Goal: Task Accomplishment & Management: Manage account settings

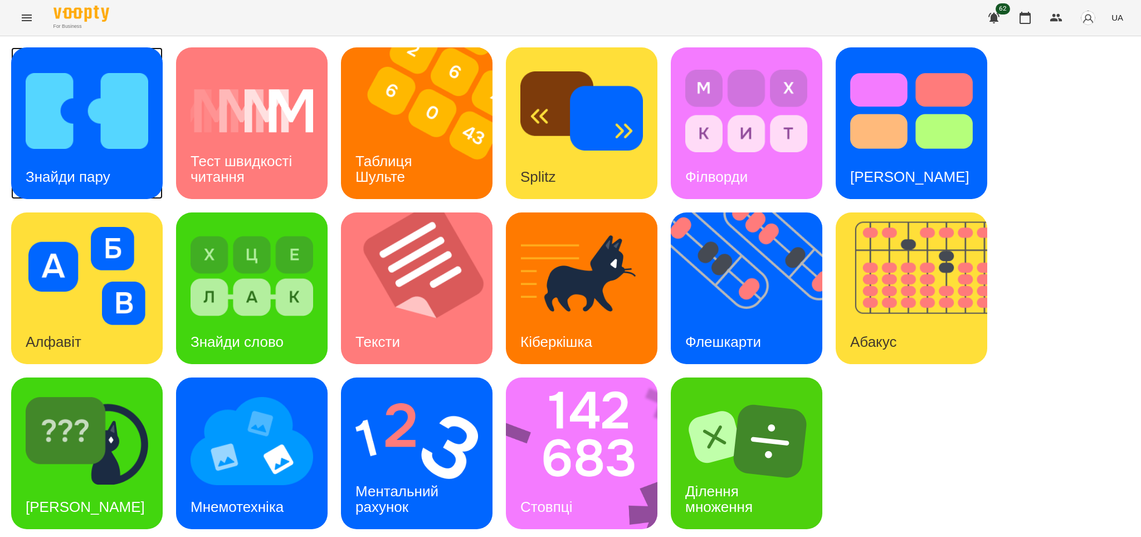
click at [80, 178] on h3 "Знайди пару" at bounding box center [68, 176] width 85 height 17
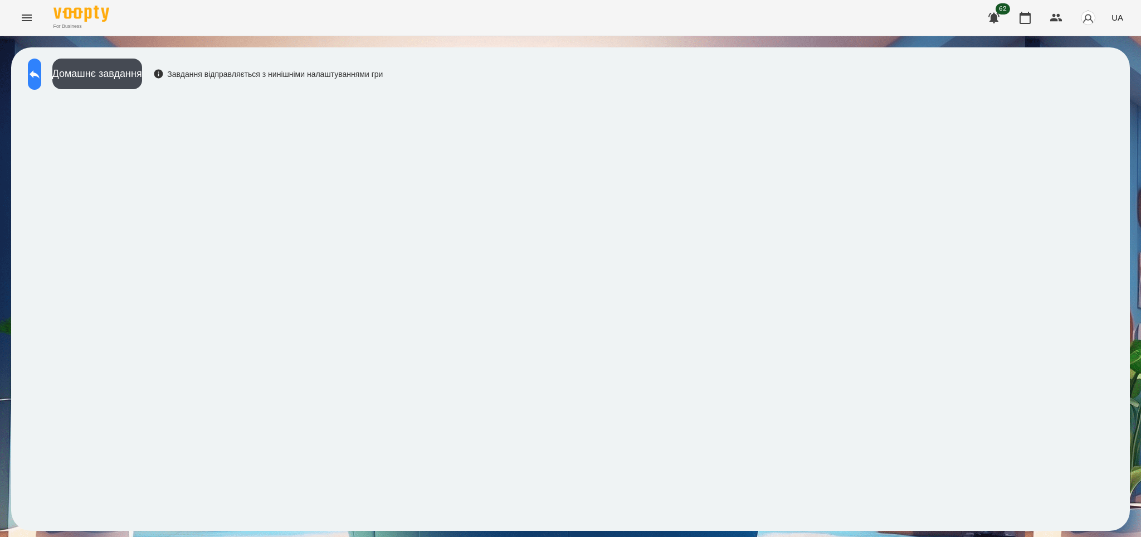
click at [40, 72] on icon at bounding box center [35, 74] width 10 height 8
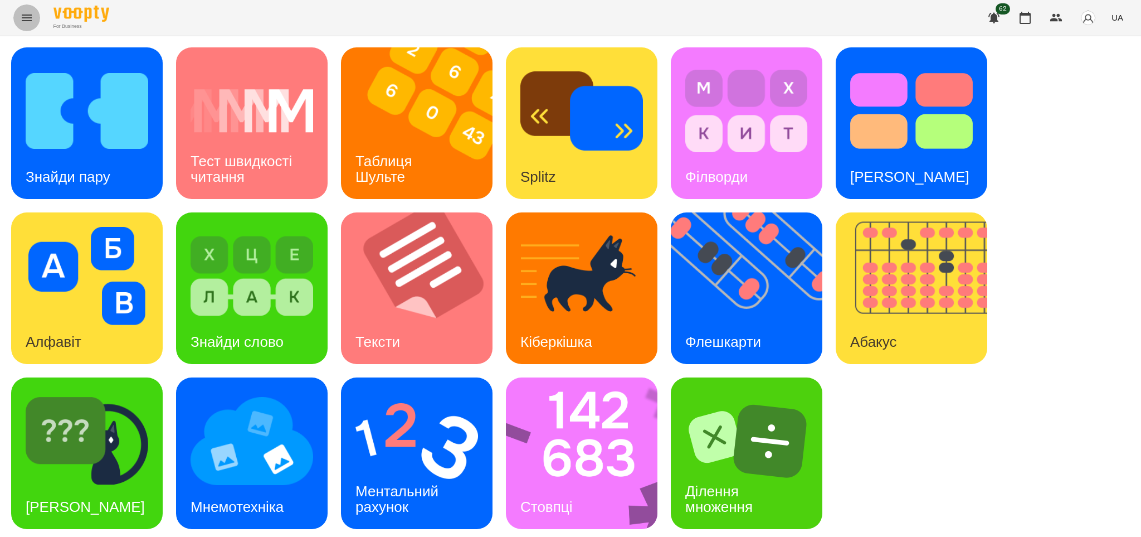
click at [28, 14] on icon "Menu" at bounding box center [26, 17] width 13 height 13
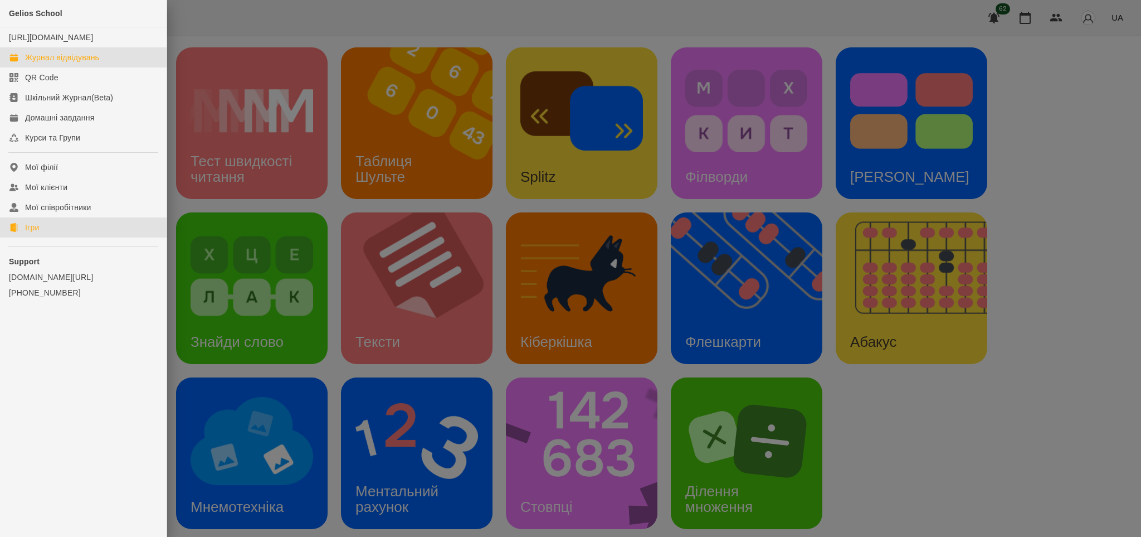
click at [72, 63] on div "Журнал відвідувань" at bounding box center [62, 57] width 74 height 11
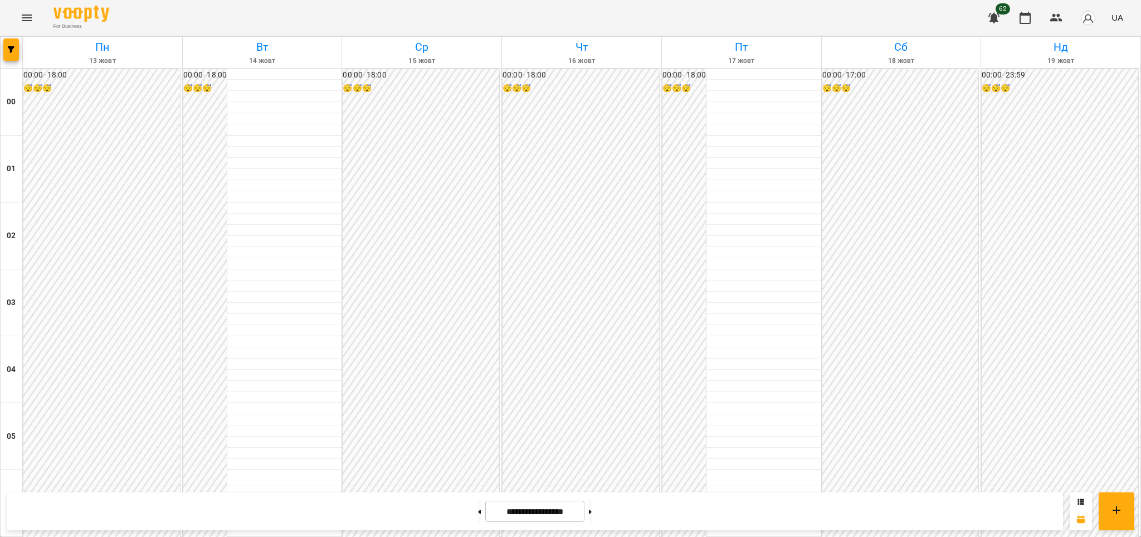
scroll to position [927, 0]
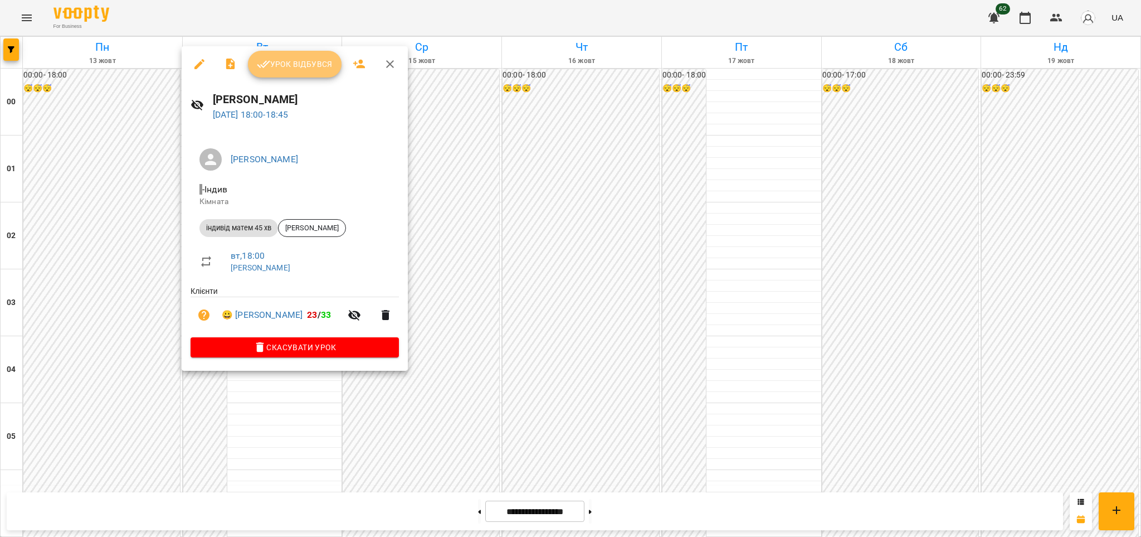
click at [318, 61] on span "Урок відбувся" at bounding box center [295, 63] width 76 height 13
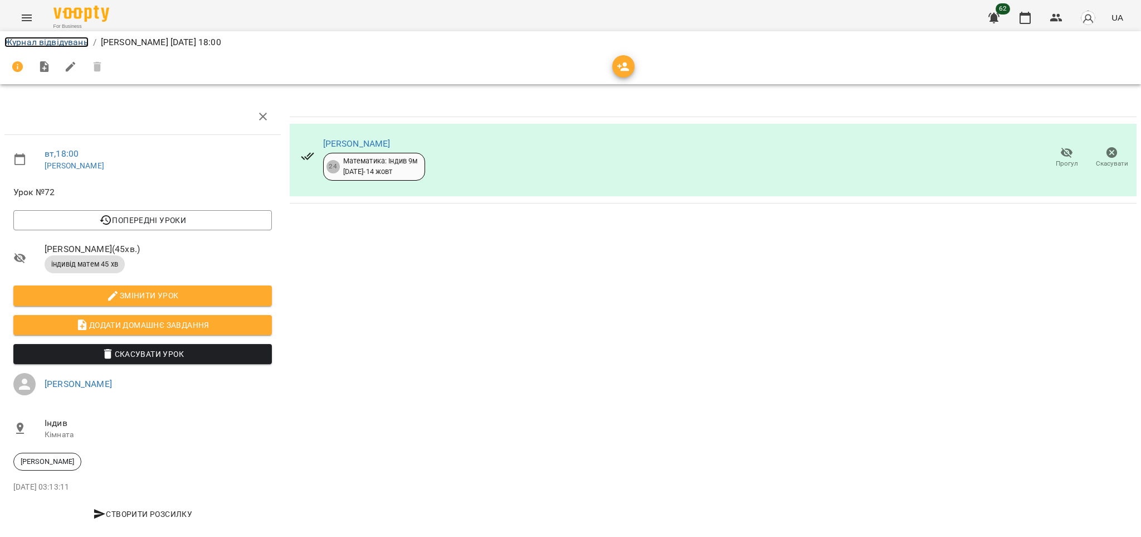
click at [65, 41] on link "Журнал відвідувань" at bounding box center [46, 42] width 84 height 11
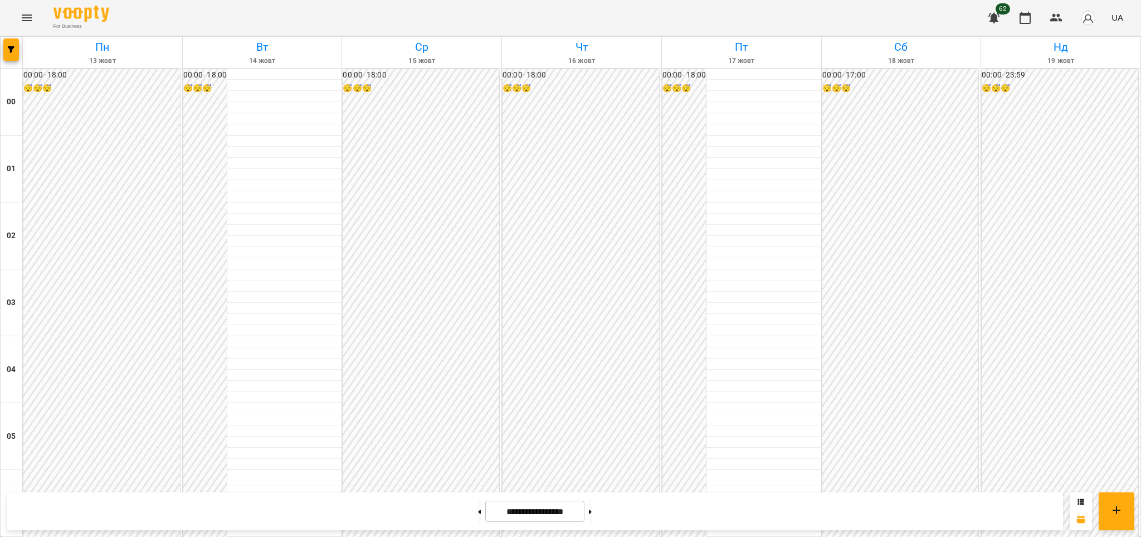
scroll to position [1187, 0]
click at [25, 17] on icon "Menu" at bounding box center [27, 17] width 10 height 7
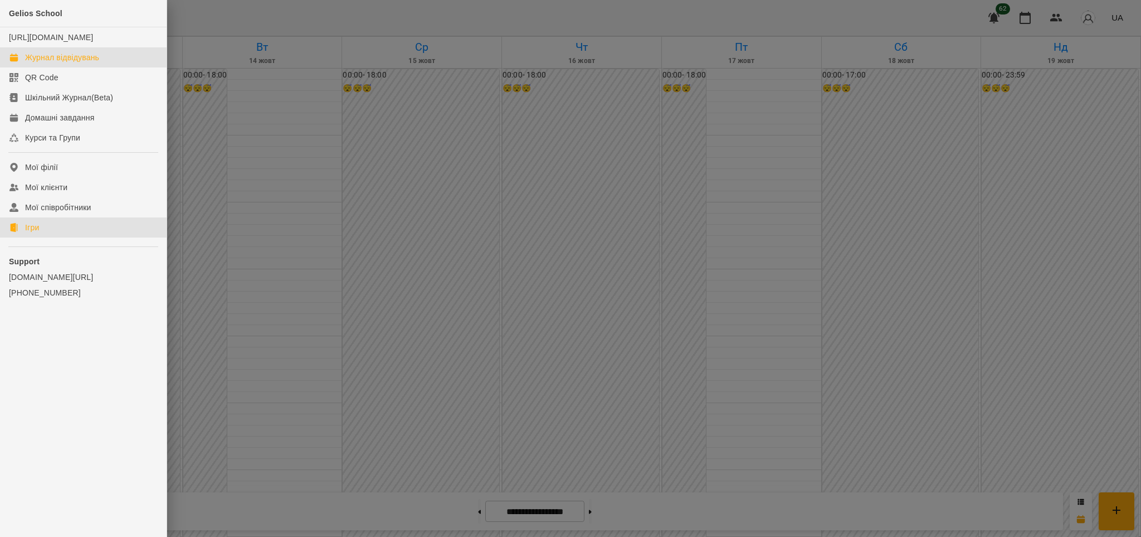
click at [34, 232] on div "Ігри" at bounding box center [32, 227] width 14 height 11
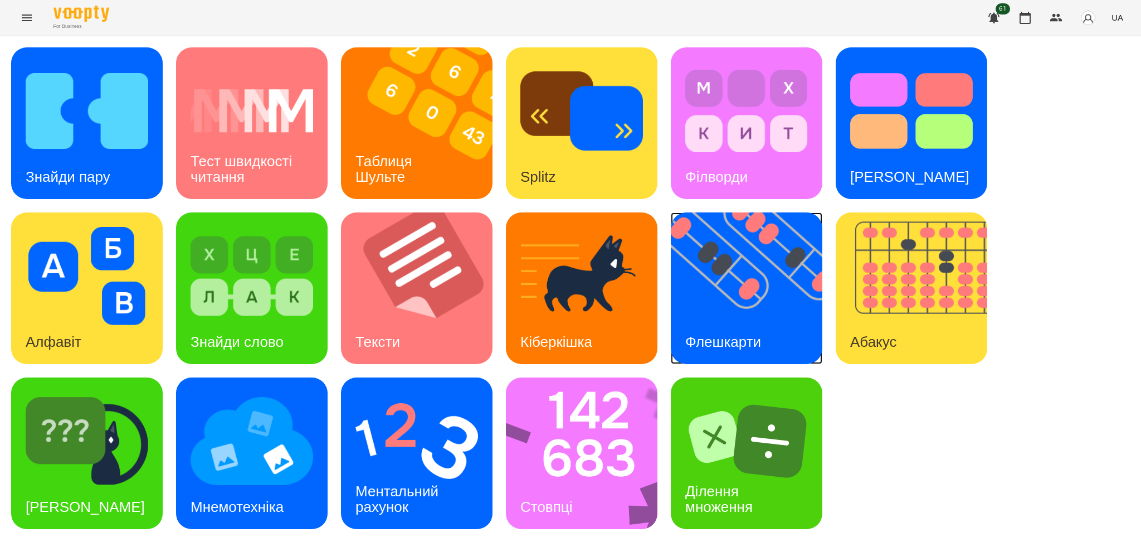
click at [716, 328] on div "Флешкарти" at bounding box center [723, 342] width 105 height 44
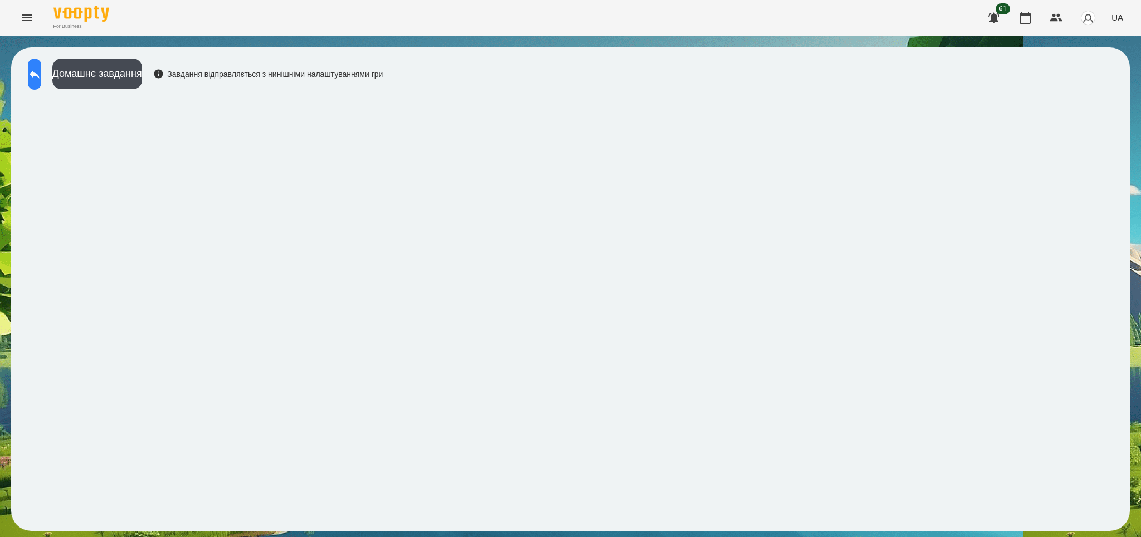
click at [41, 76] on icon at bounding box center [34, 73] width 13 height 13
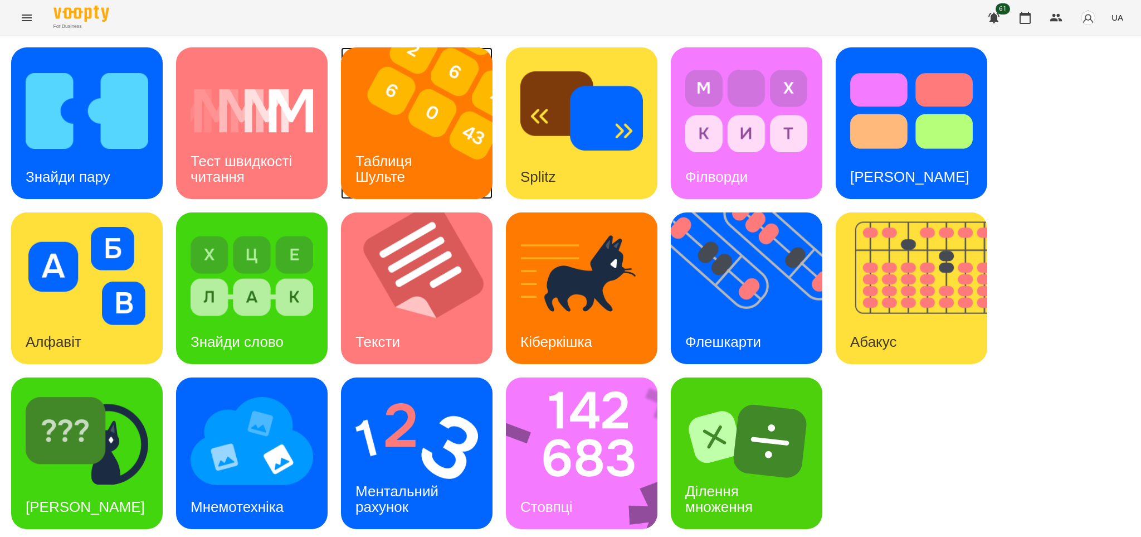
click at [426, 139] on div "Таблиця Шульте" at bounding box center [386, 169] width 90 height 60
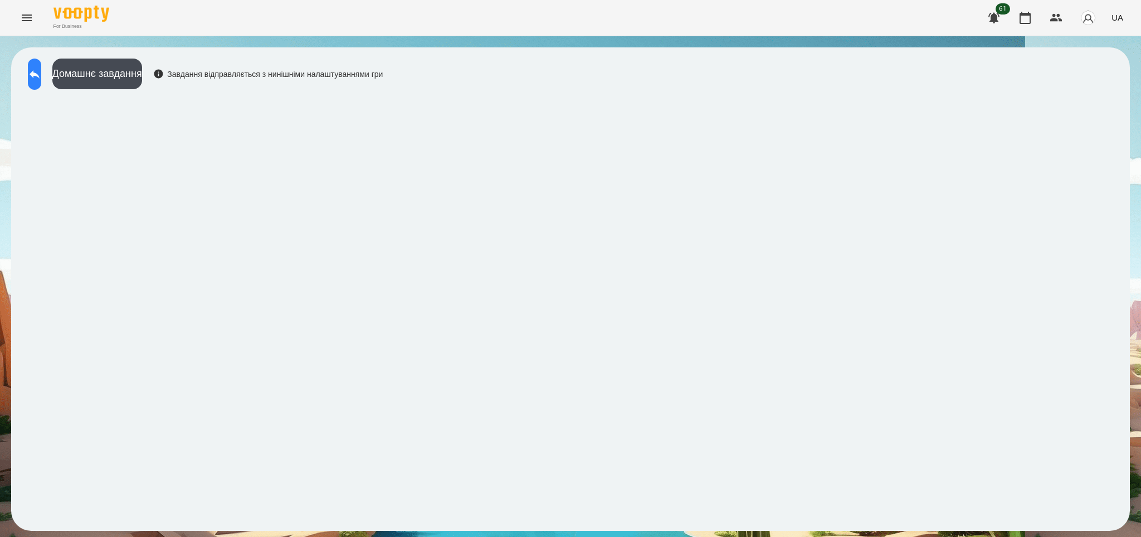
click at [39, 64] on button at bounding box center [34, 74] width 13 height 31
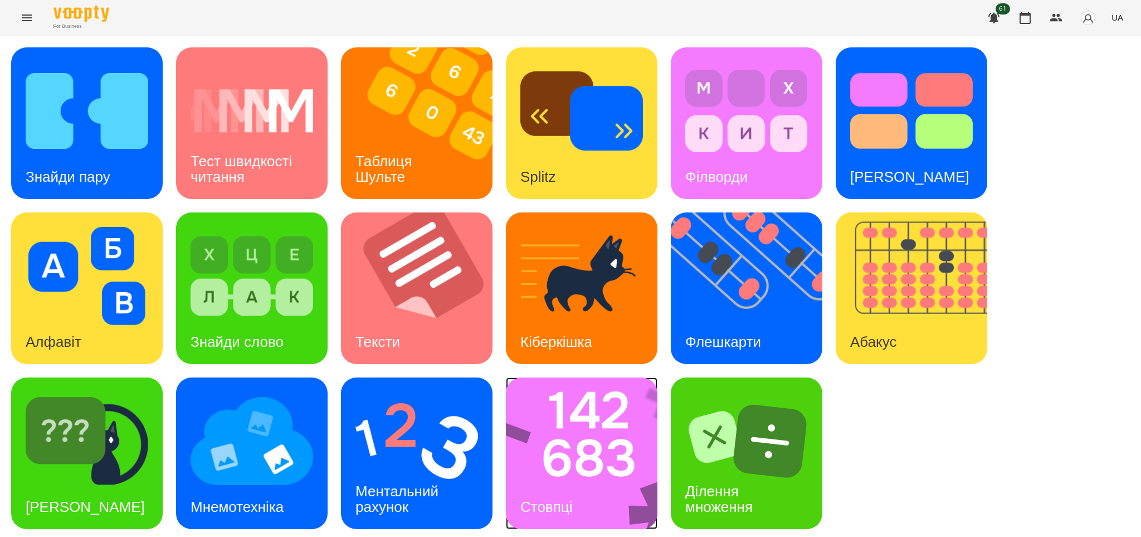
click at [555, 504] on h3 "Стовпці" at bounding box center [547, 506] width 52 height 17
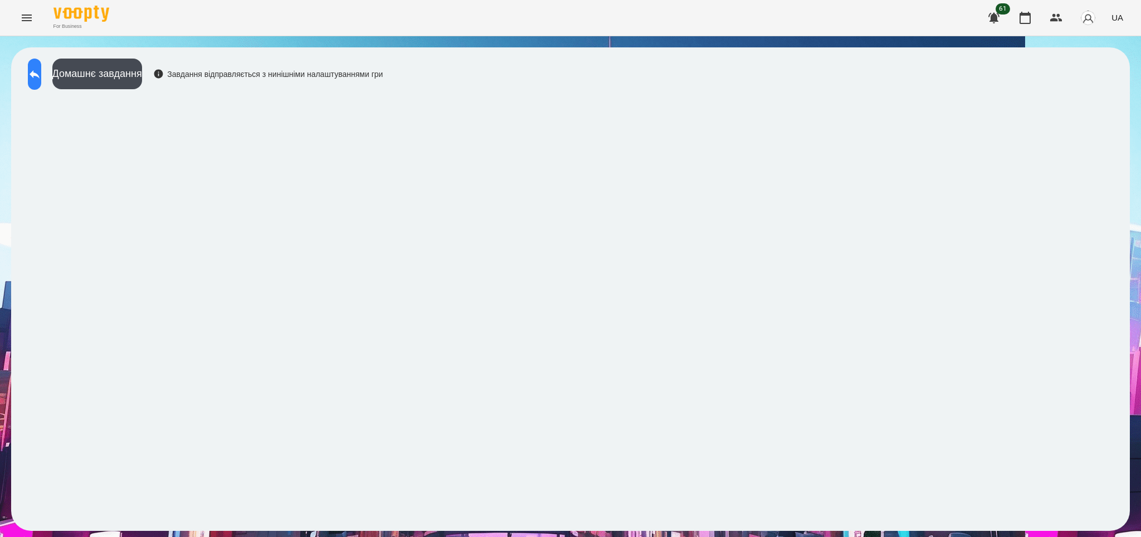
click at [40, 72] on icon at bounding box center [35, 74] width 10 height 8
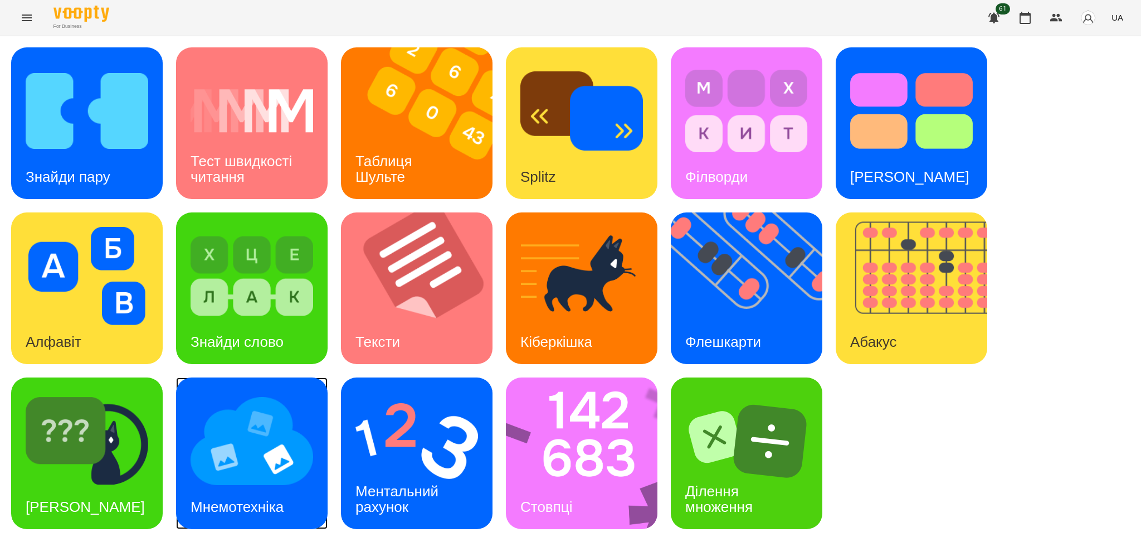
click at [239, 498] on h3 "Мнемотехніка" at bounding box center [237, 506] width 93 height 17
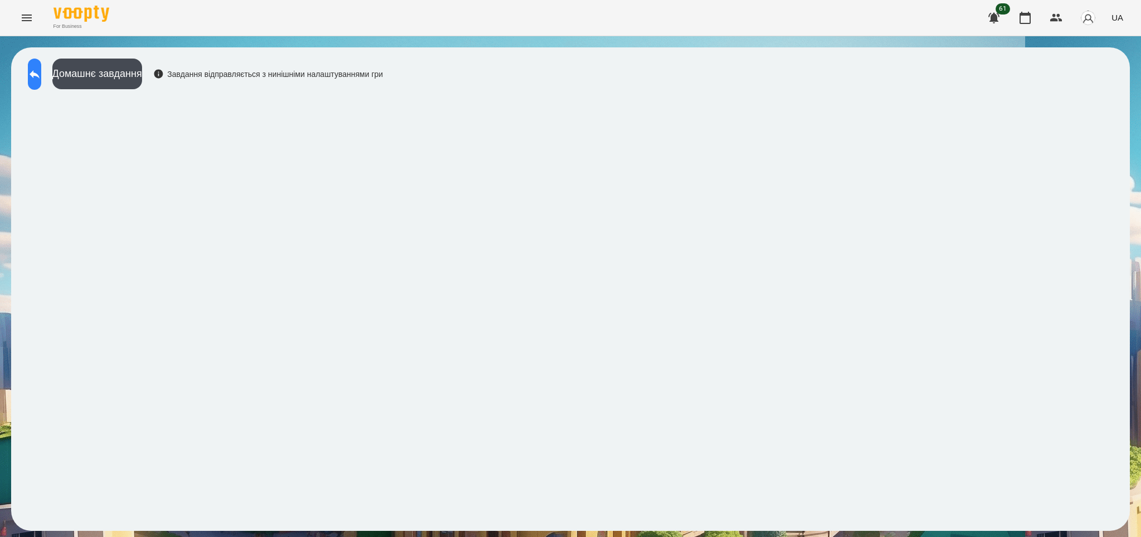
click at [41, 71] on icon at bounding box center [34, 73] width 13 height 13
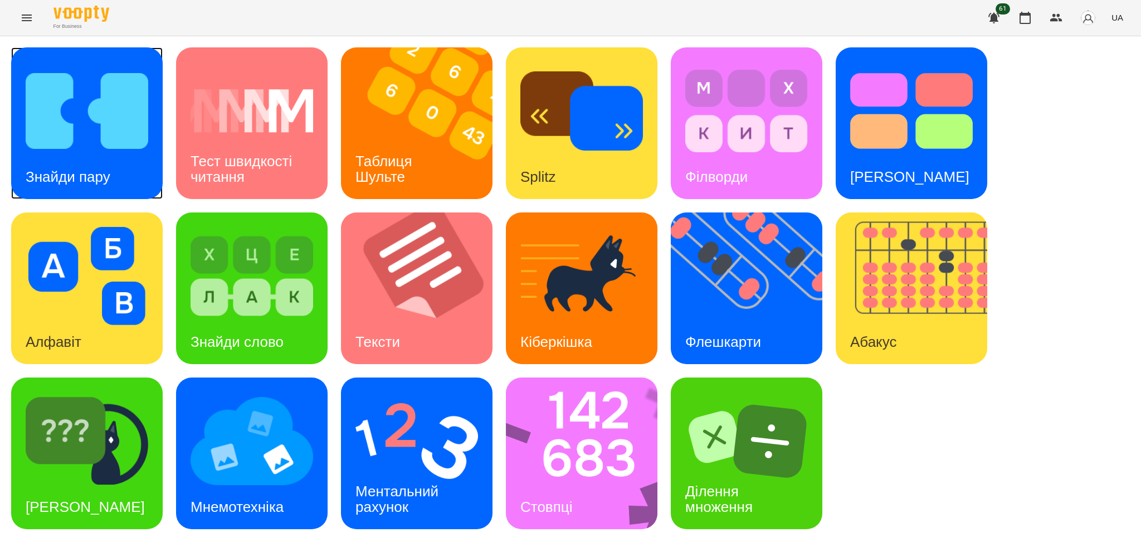
click at [103, 170] on h3 "Знайди пару" at bounding box center [68, 176] width 85 height 17
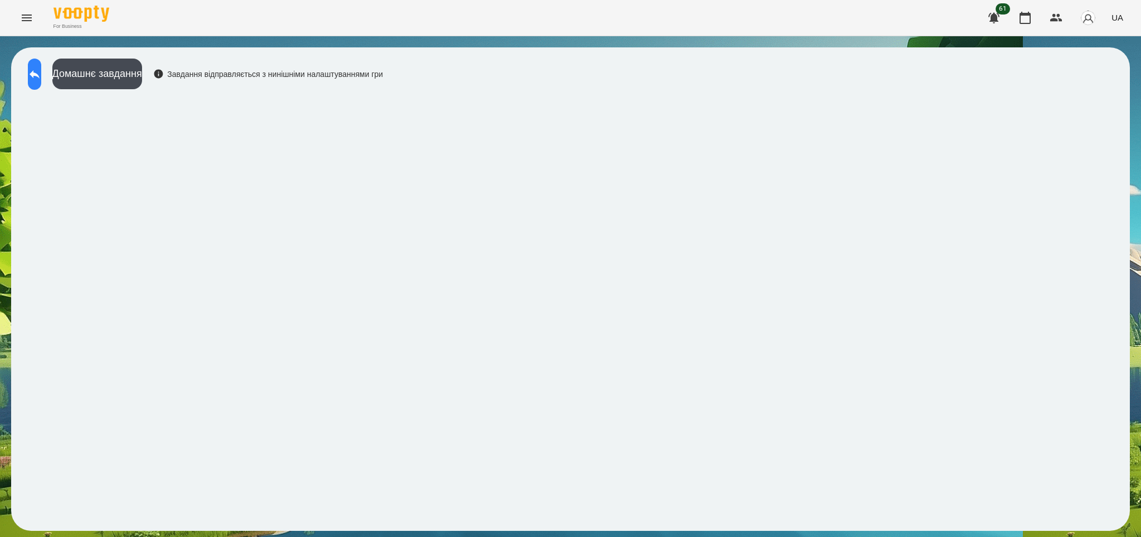
click at [41, 73] on icon at bounding box center [34, 73] width 13 height 13
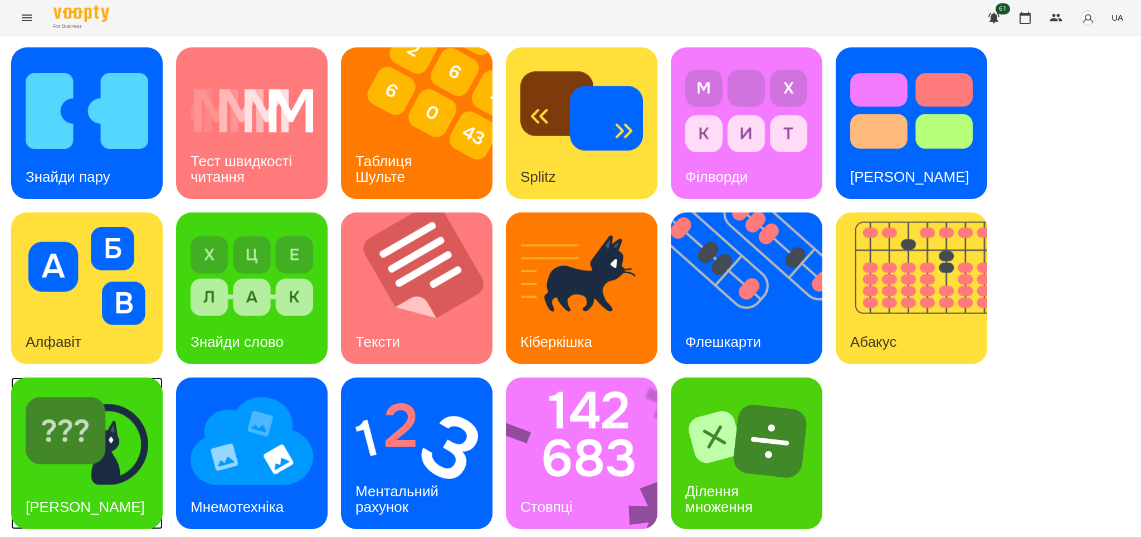
click at [105, 451] on img at bounding box center [87, 441] width 123 height 98
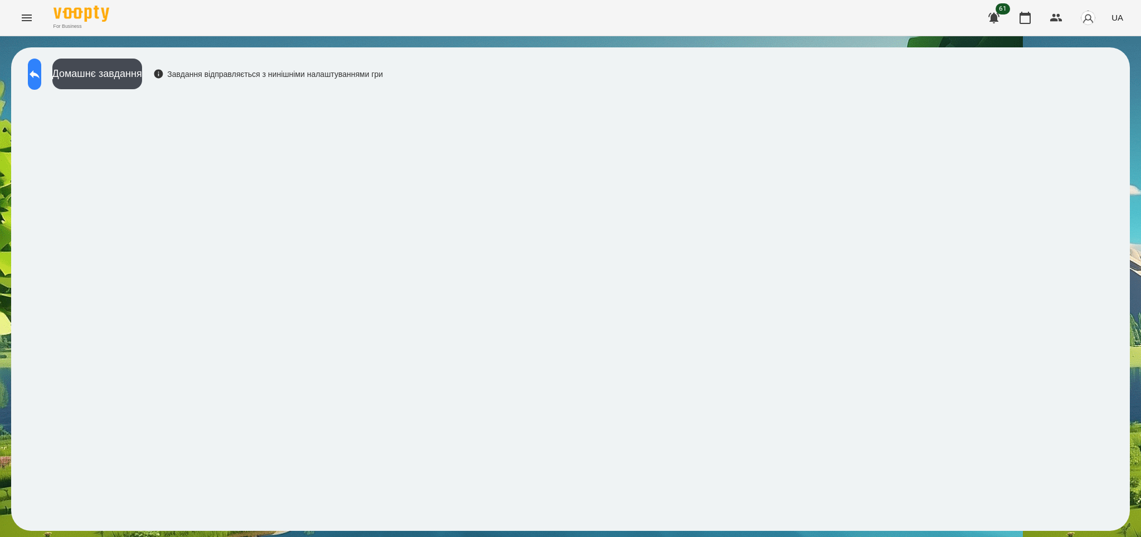
click at [41, 71] on button at bounding box center [34, 74] width 13 height 31
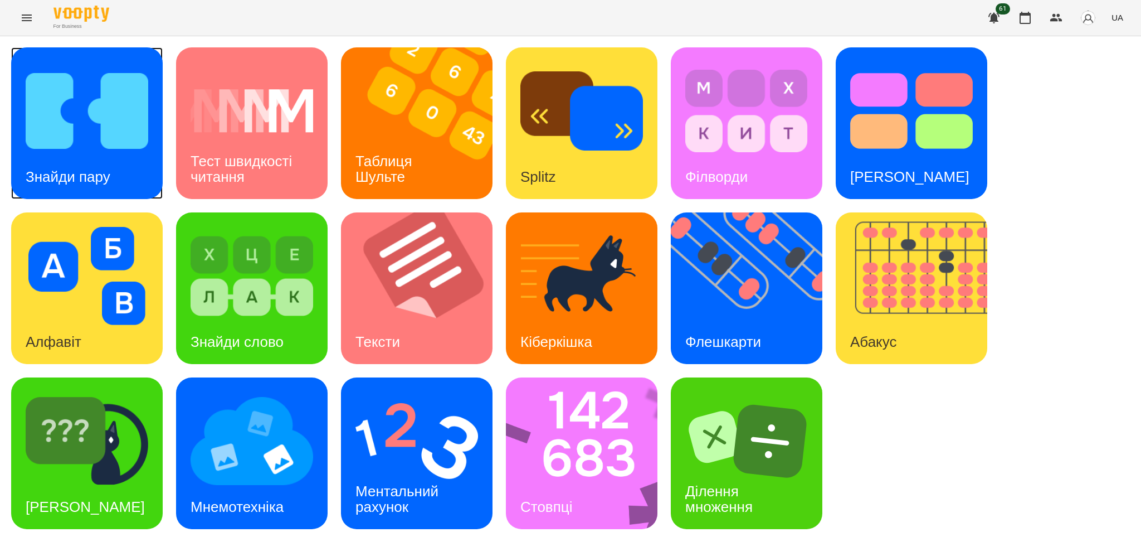
click at [119, 161] on div "Знайди пару" at bounding box center [68, 177] width 114 height 44
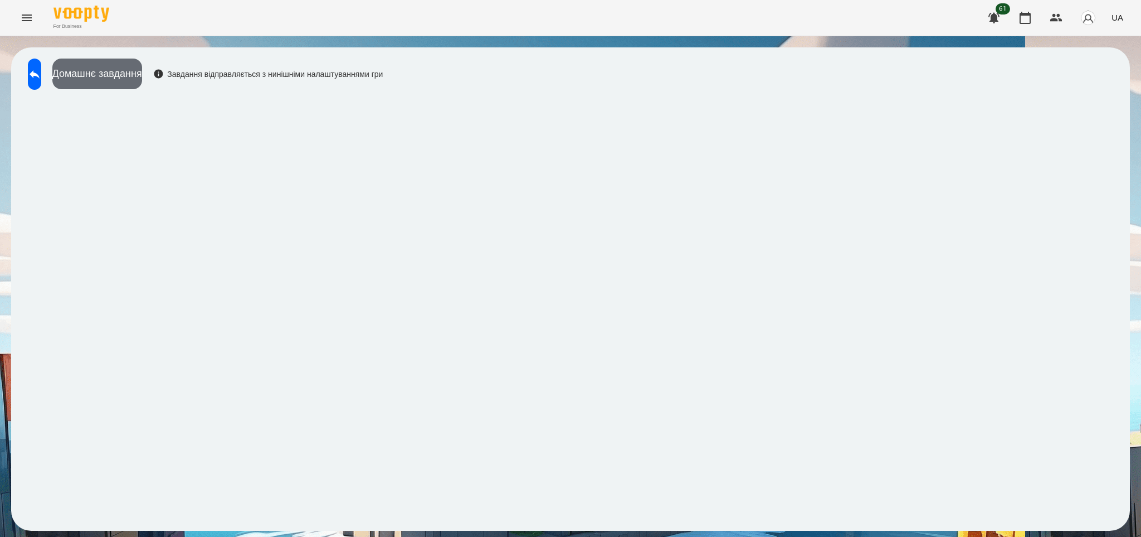
click at [136, 70] on button "Домашнє завдання" at bounding box center [97, 74] width 90 height 31
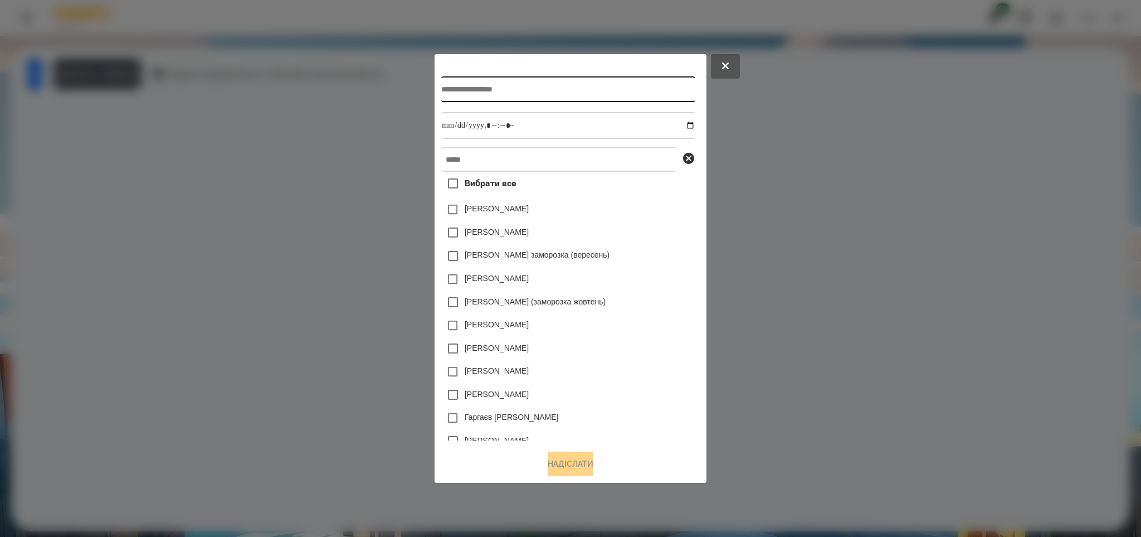
click at [447, 86] on input "text" at bounding box center [568, 89] width 254 height 26
type input "**********"
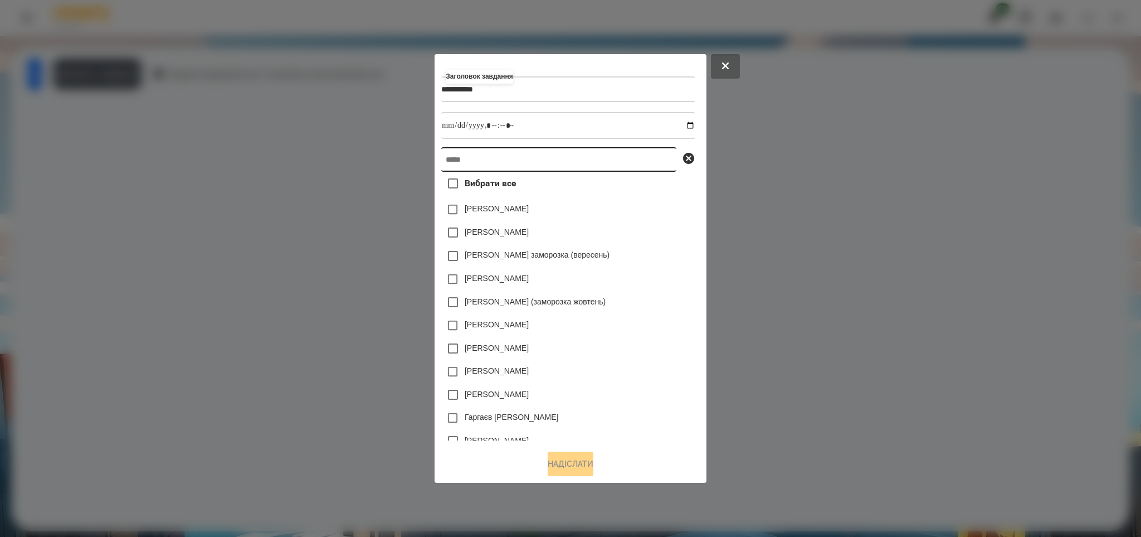
click at [441, 162] on input "text" at bounding box center [558, 159] width 235 height 25
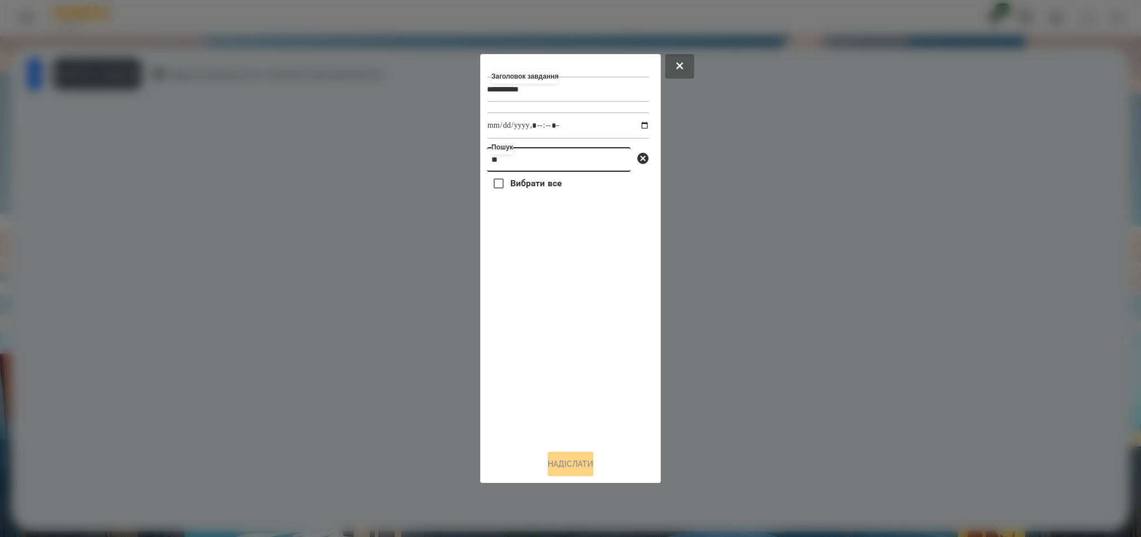
type input "*"
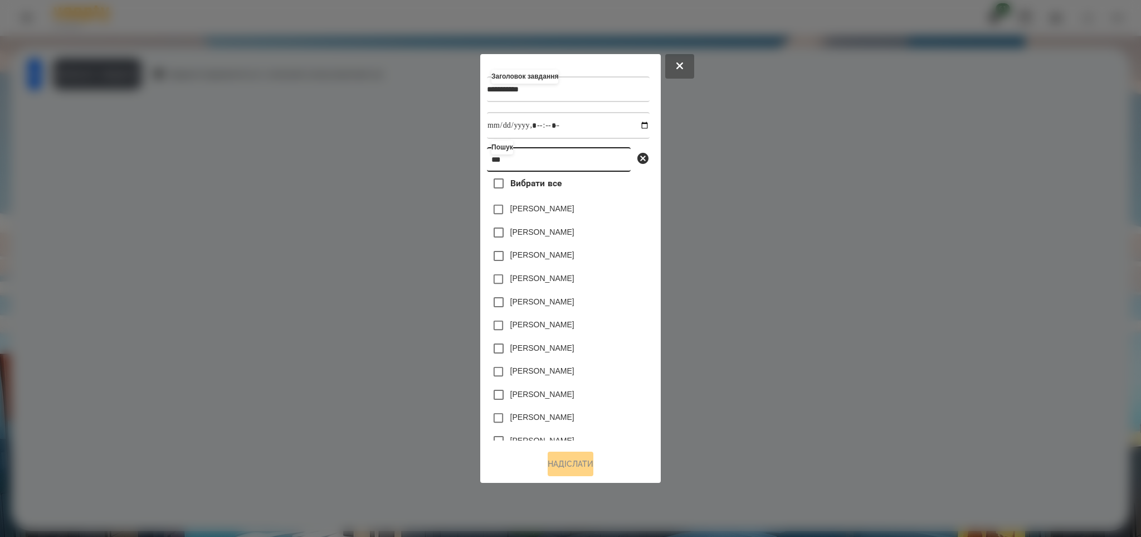
type input "***"
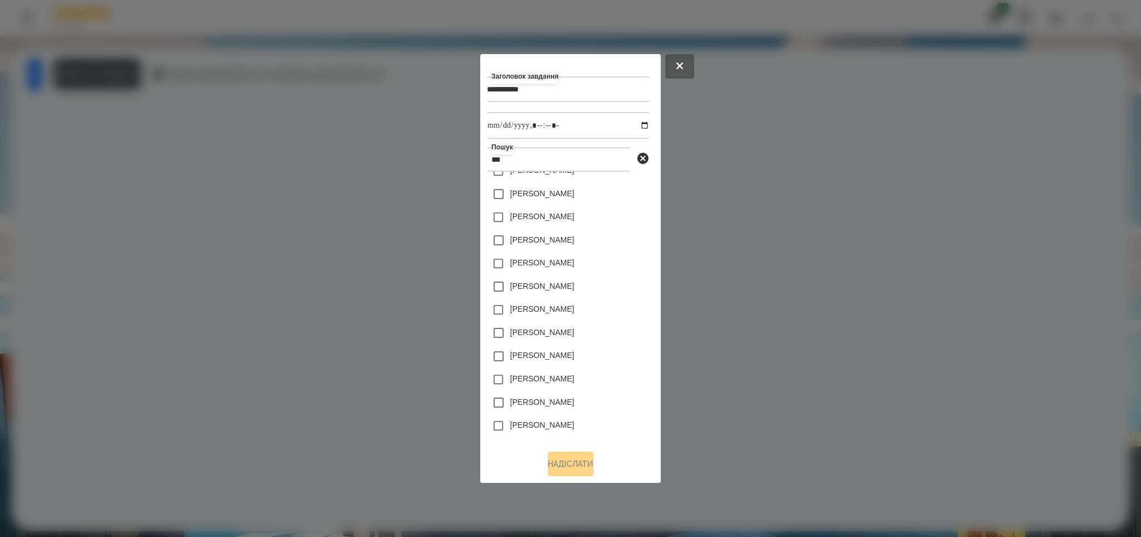
scroll to position [116, 0]
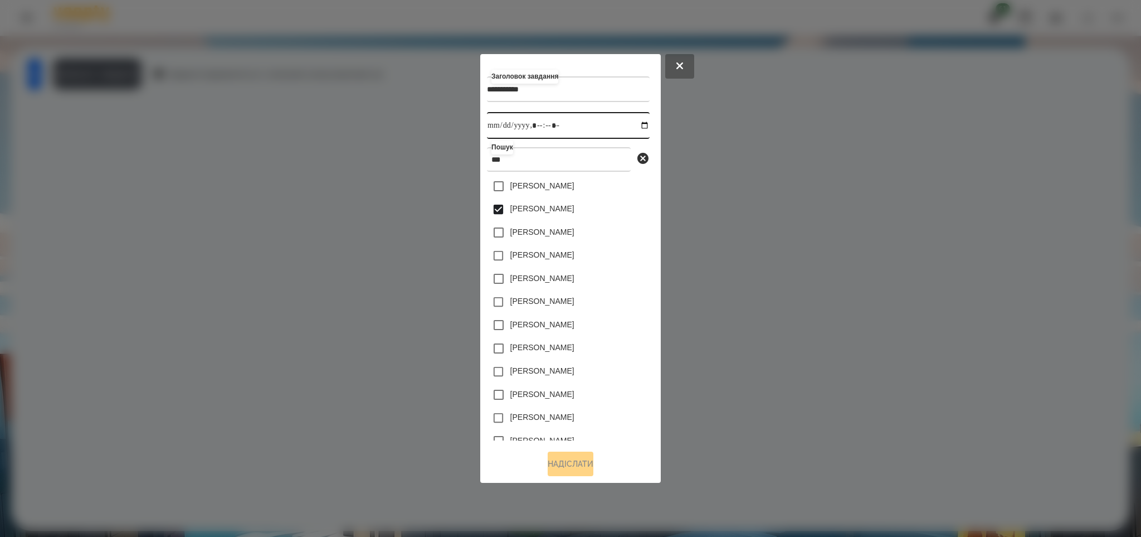
click at [634, 127] on input "datetime-local" at bounding box center [568, 125] width 163 height 27
type input "**********"
click at [678, 67] on button at bounding box center [679, 66] width 29 height 25
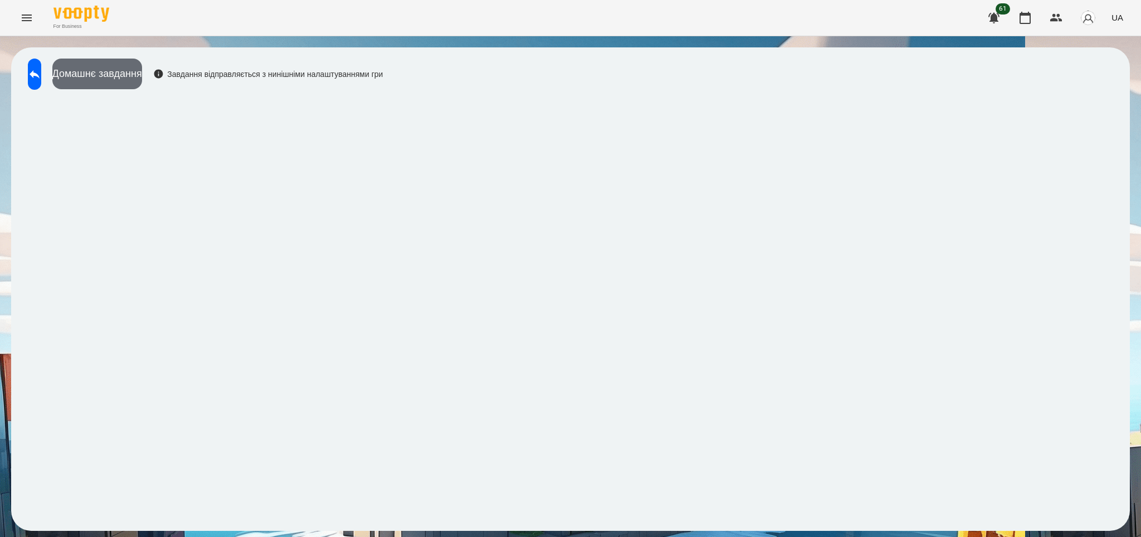
click at [142, 75] on button "Домашнє завдання" at bounding box center [97, 74] width 90 height 31
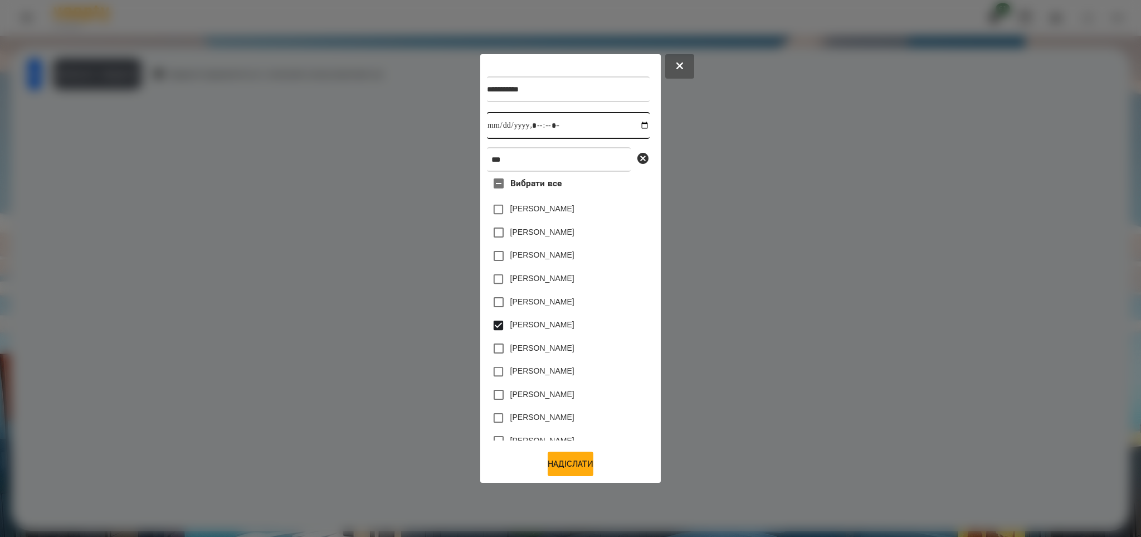
click at [631, 123] on input "datetime-local" at bounding box center [568, 125] width 163 height 27
click at [559, 464] on button "Надіслати" at bounding box center [571, 463] width 46 height 25
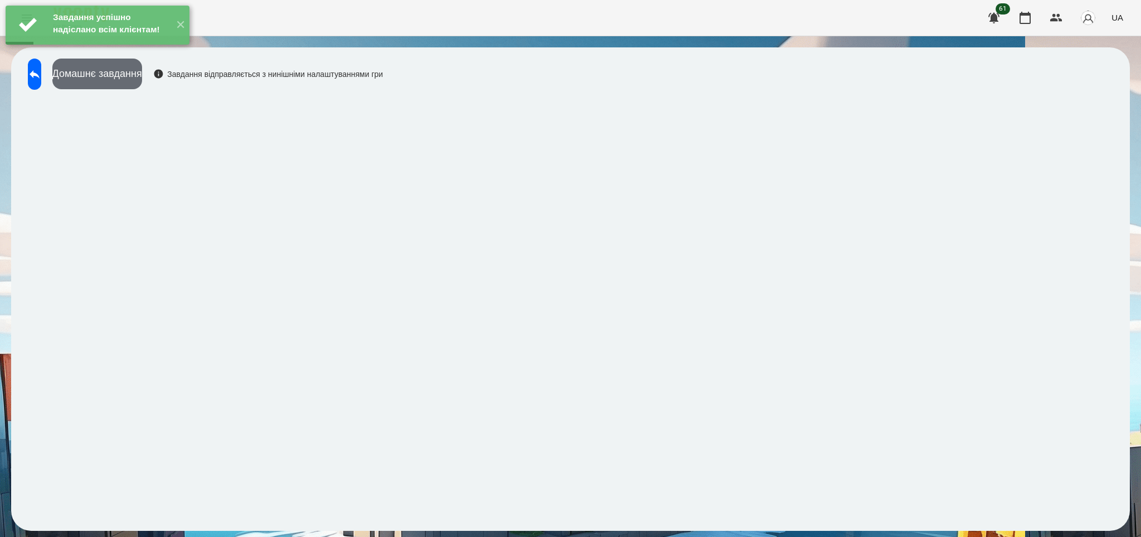
click at [142, 74] on button "Домашнє завдання" at bounding box center [97, 74] width 90 height 31
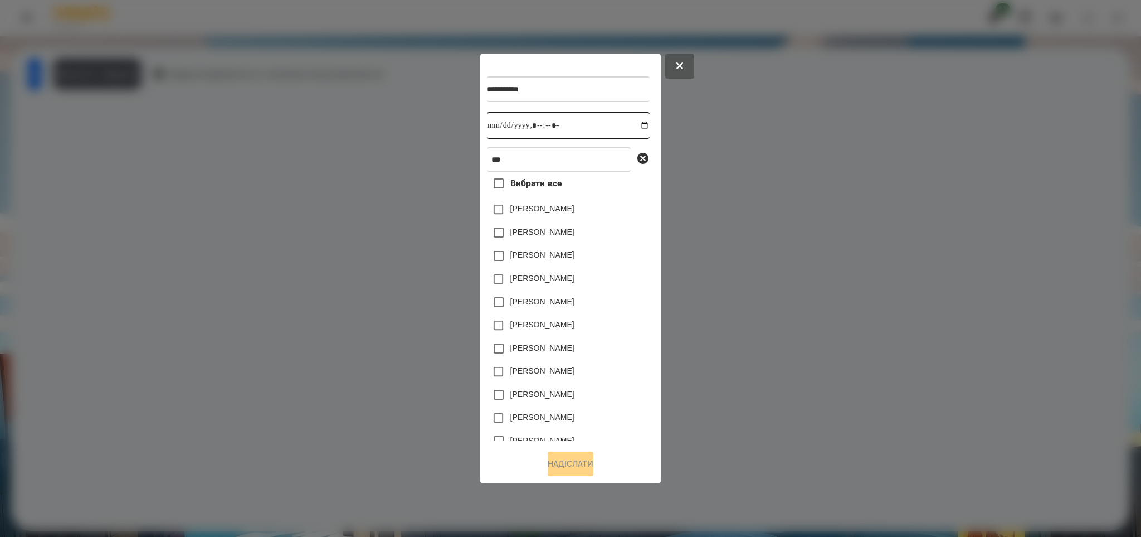
click at [636, 123] on input "datetime-local" at bounding box center [568, 125] width 163 height 27
type input "**********"
click at [568, 463] on button "Надіслати" at bounding box center [571, 463] width 46 height 25
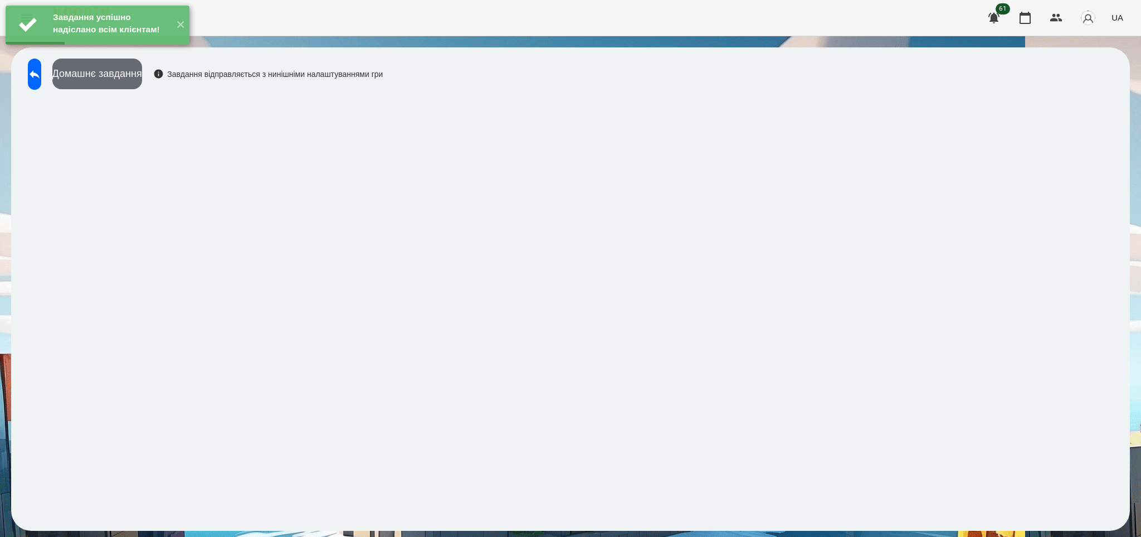
click at [142, 76] on button "Домашнє завдання" at bounding box center [97, 74] width 90 height 31
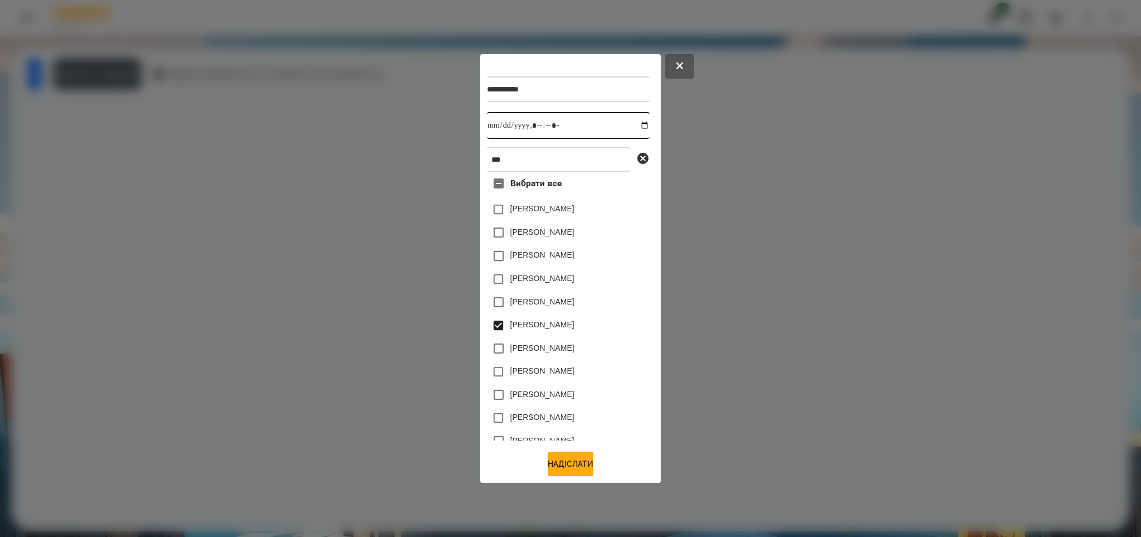
click at [634, 123] on input "datetime-local" at bounding box center [568, 125] width 163 height 27
type input "**********"
click at [568, 461] on button "Надіслати" at bounding box center [571, 463] width 46 height 25
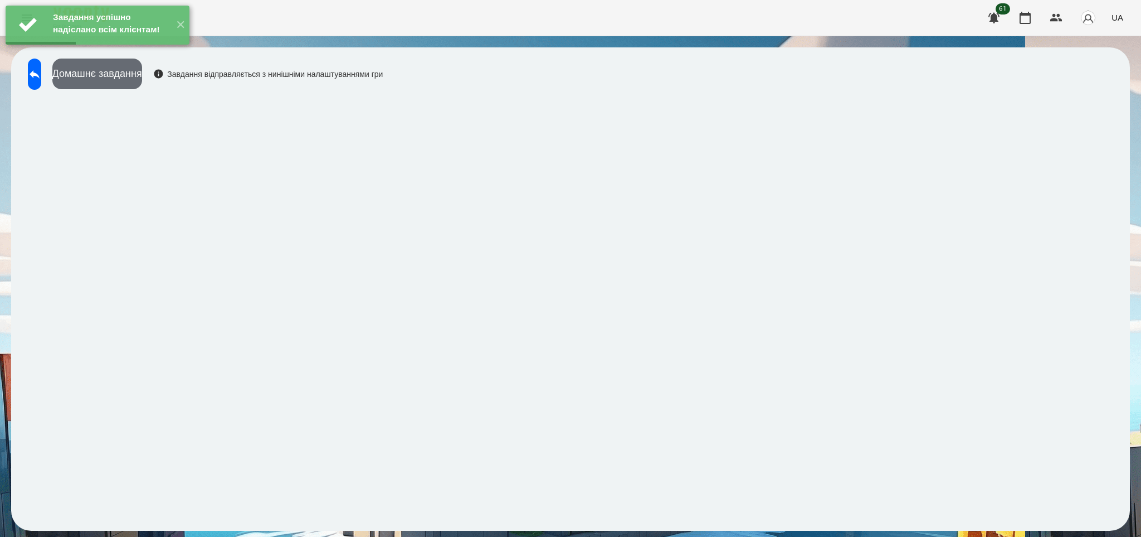
click at [142, 71] on button "Домашнє завдання" at bounding box center [97, 74] width 90 height 31
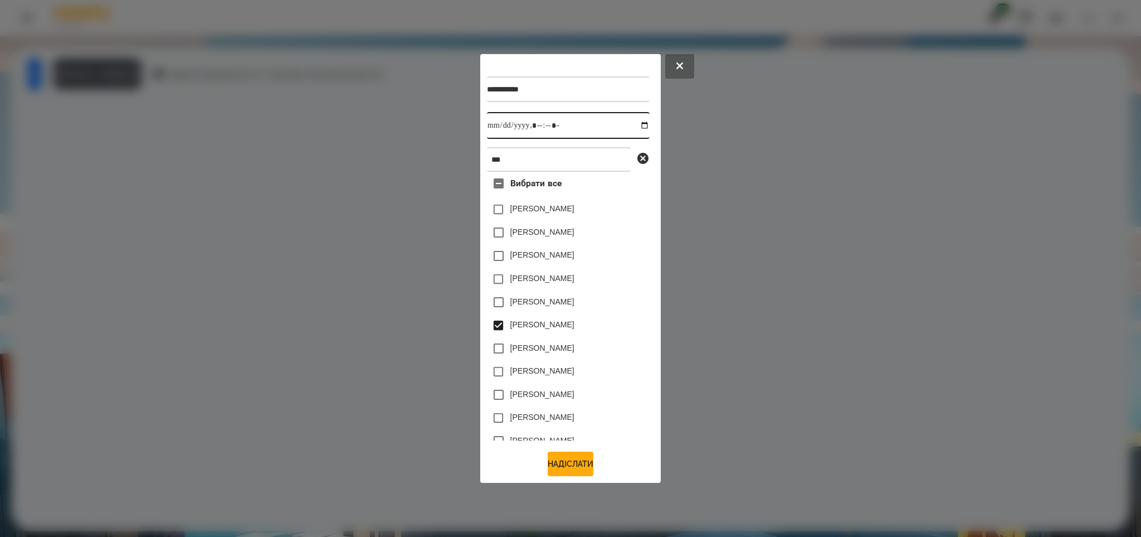
click at [632, 123] on input "datetime-local" at bounding box center [568, 125] width 163 height 27
type input "**********"
click at [551, 460] on button "Надіслати" at bounding box center [571, 463] width 46 height 25
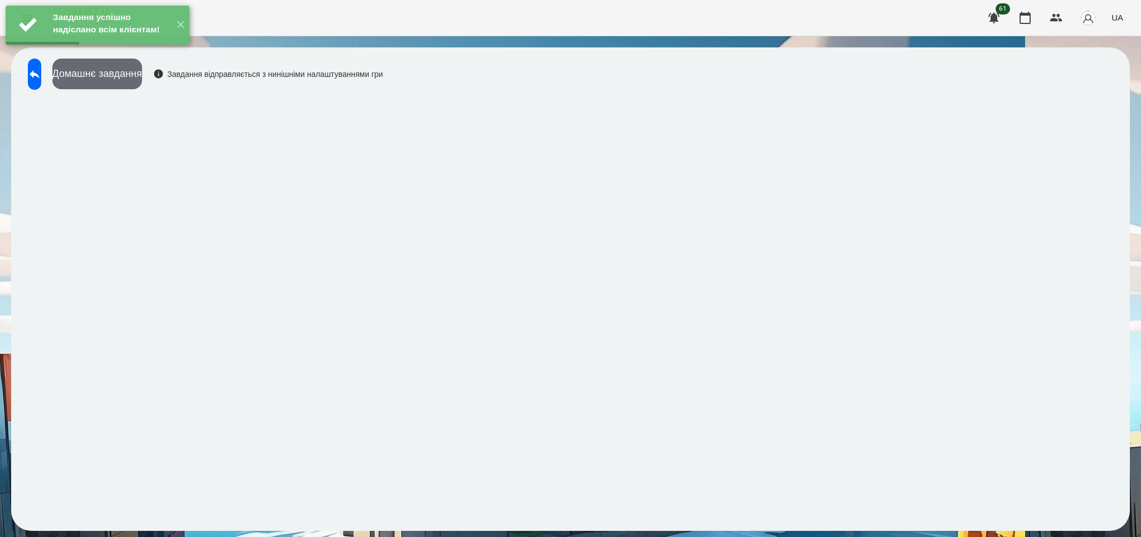
click at [142, 77] on button "Домашнє завдання" at bounding box center [97, 74] width 90 height 31
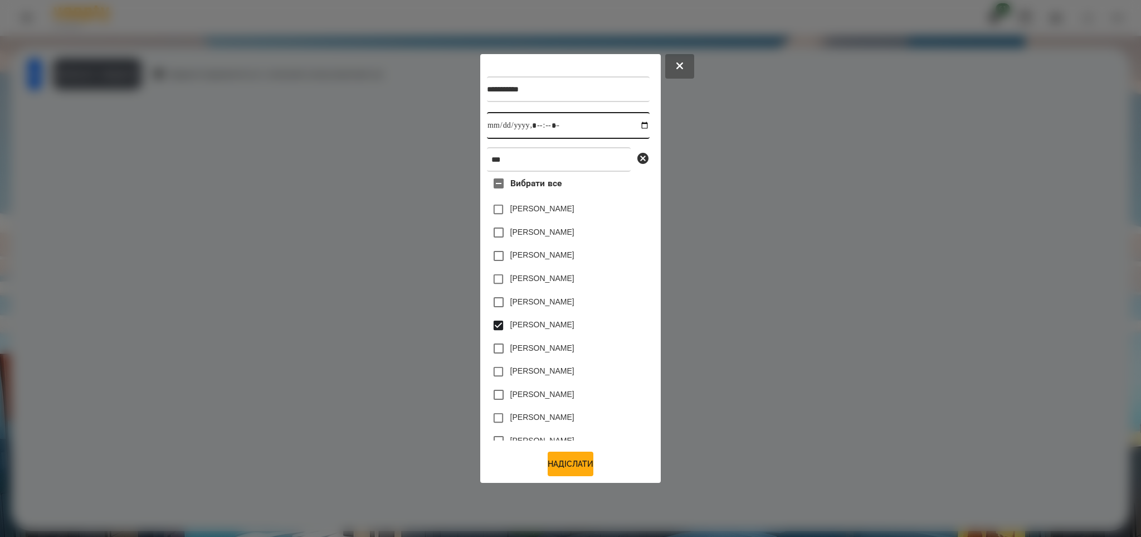
click at [633, 124] on input "datetime-local" at bounding box center [568, 125] width 163 height 27
type input "**********"
click at [553, 464] on button "Надіслати" at bounding box center [571, 463] width 46 height 25
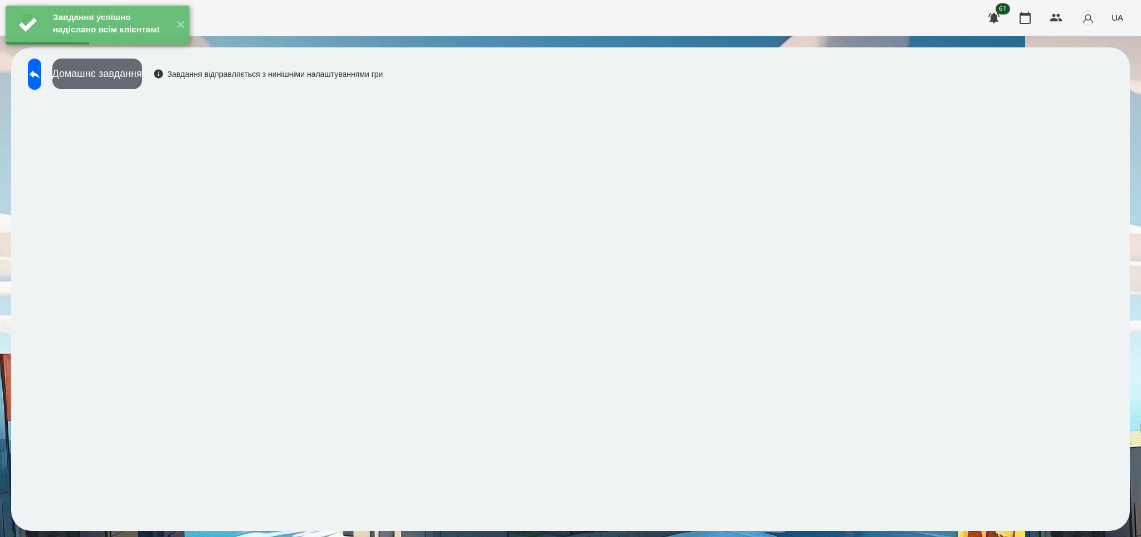
click at [142, 75] on button "Домашнє завдання" at bounding box center [97, 74] width 90 height 31
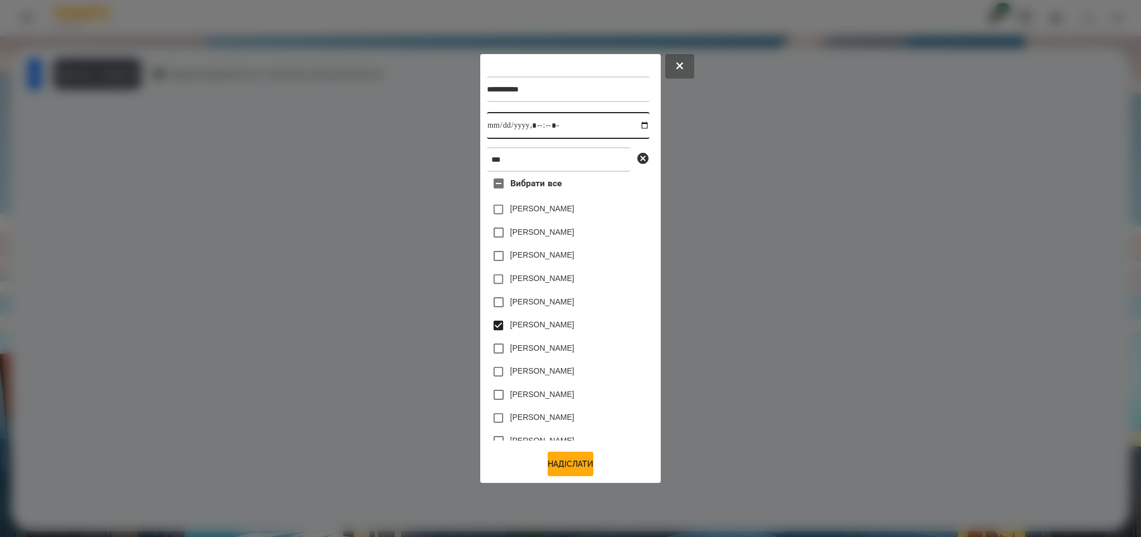
click at [635, 124] on input "datetime-local" at bounding box center [568, 125] width 163 height 27
type input "**********"
click at [553, 469] on button "Надіслати" at bounding box center [571, 463] width 46 height 25
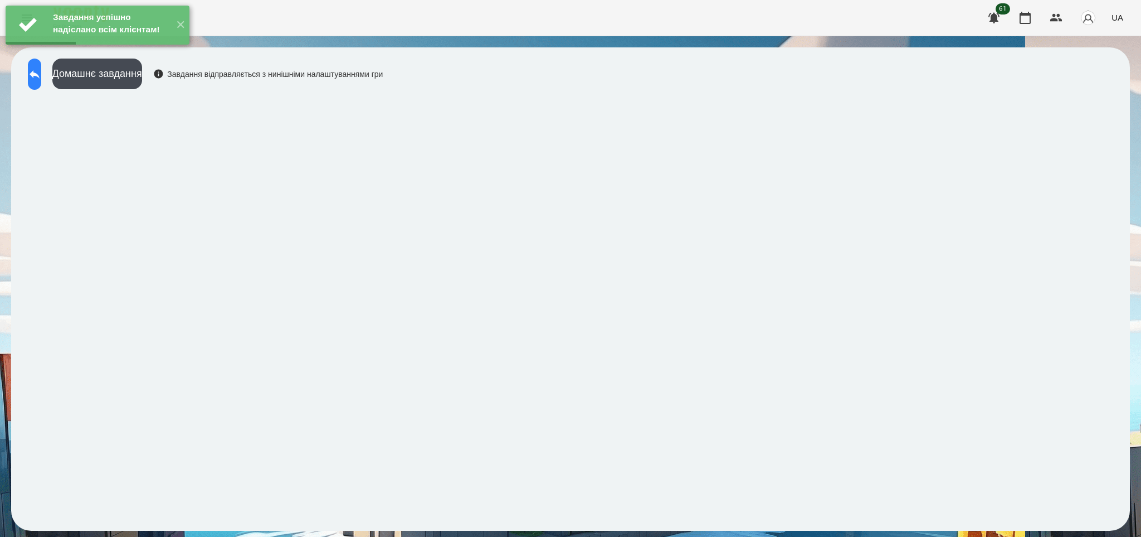
click at [38, 71] on button at bounding box center [34, 74] width 13 height 31
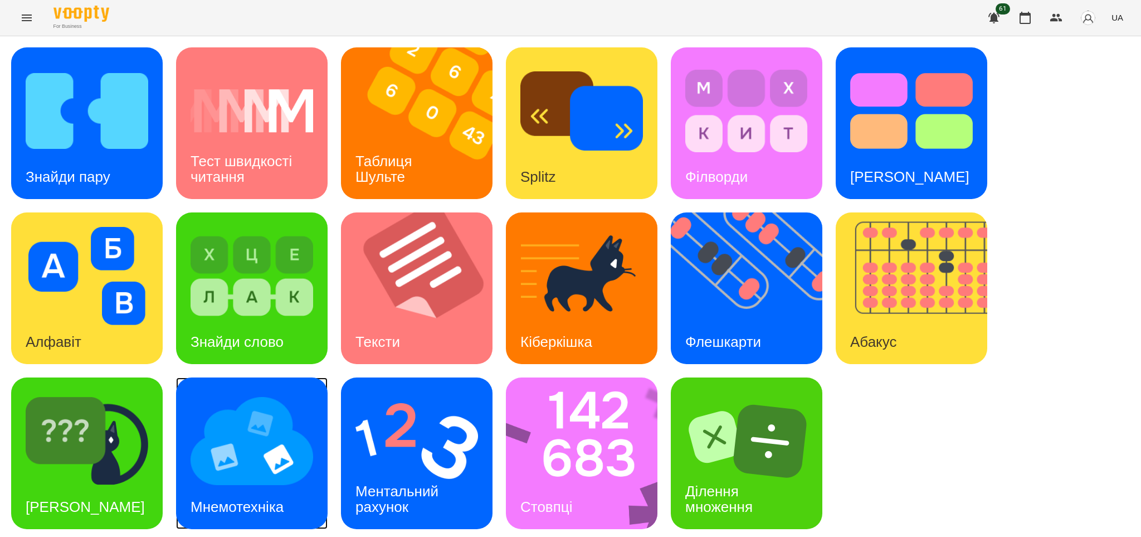
click at [266, 490] on div "Мнемотехніка" at bounding box center [237, 507] width 122 height 44
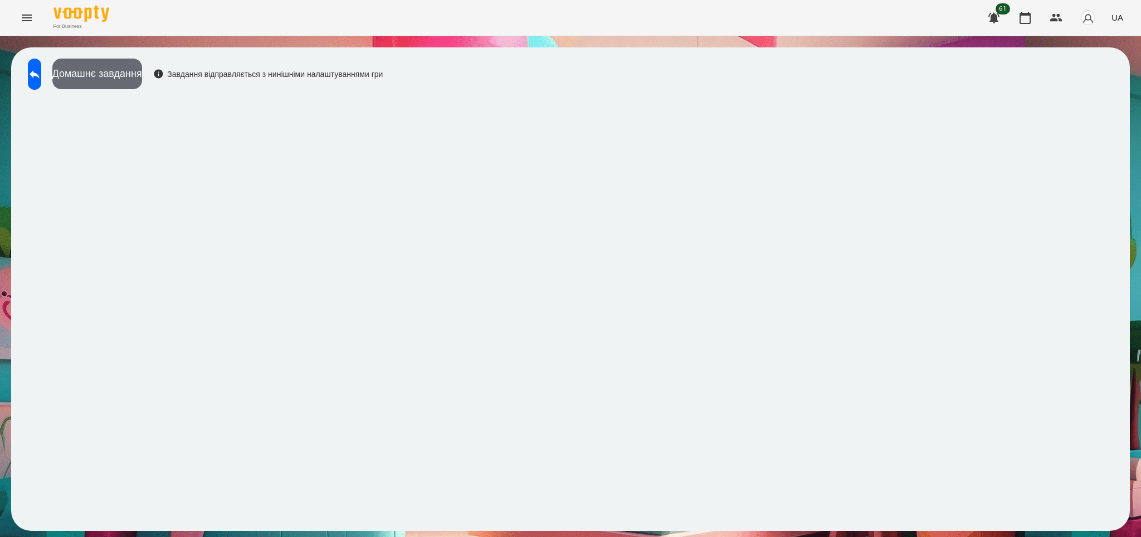
click at [142, 70] on button "Домашнє завдання" at bounding box center [97, 74] width 90 height 31
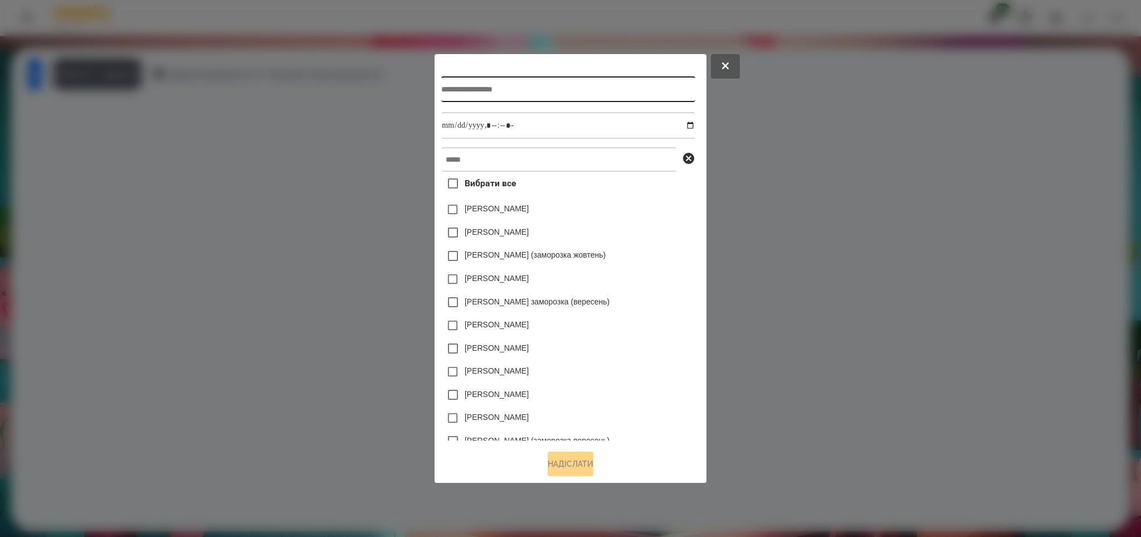
click at [444, 83] on input "text" at bounding box center [568, 89] width 254 height 26
type input "*****"
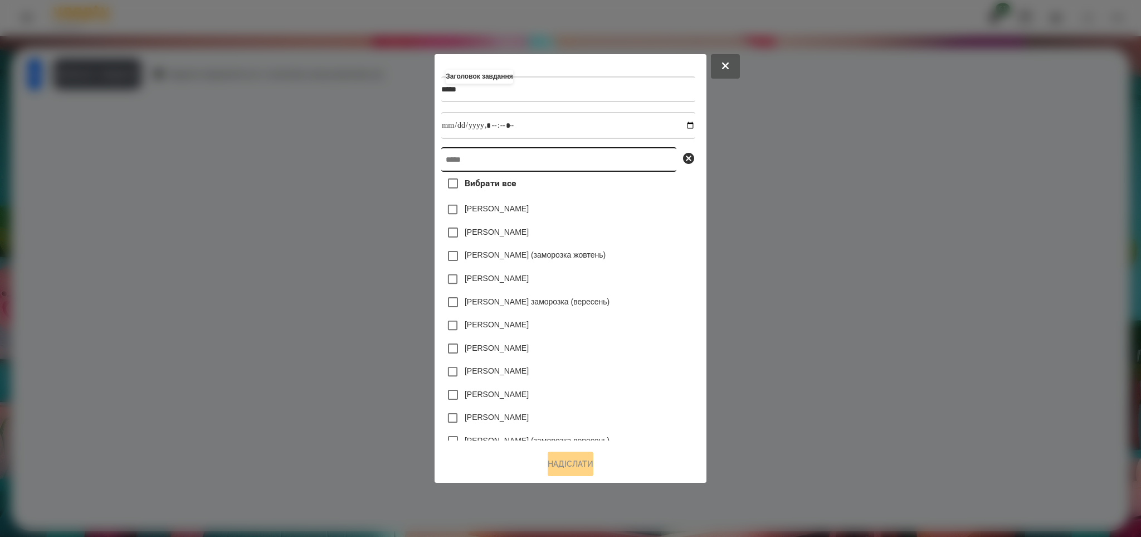
click at [441, 161] on input "text" at bounding box center [558, 159] width 235 height 25
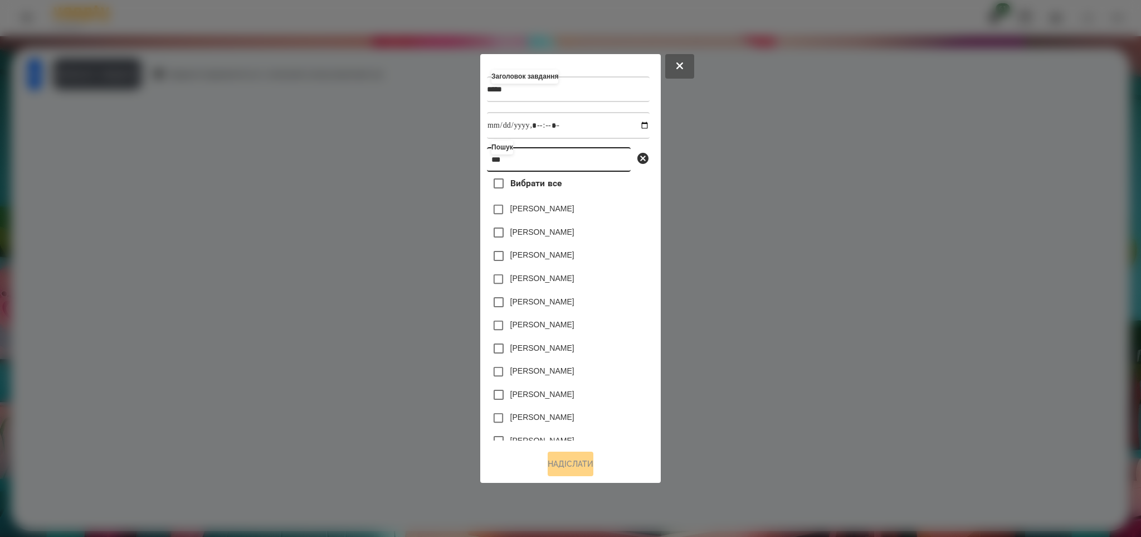
type input "***"
click at [634, 125] on input "datetime-local" at bounding box center [568, 125] width 163 height 27
type input "**********"
click at [551, 460] on button "Надіслати" at bounding box center [571, 463] width 46 height 25
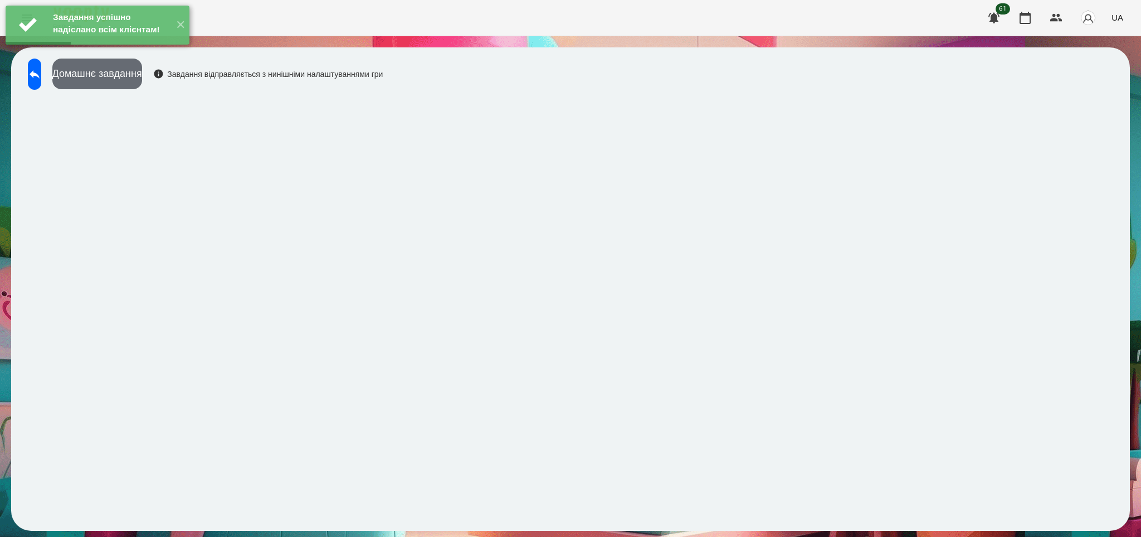
click at [142, 74] on button "Домашнє завдання" at bounding box center [97, 74] width 90 height 31
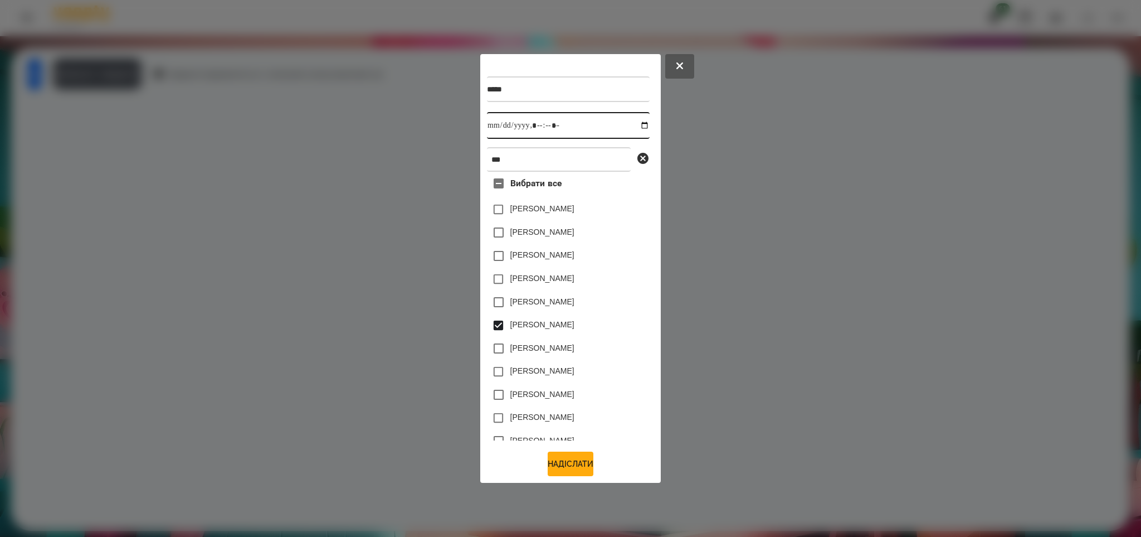
click at [632, 123] on input "datetime-local" at bounding box center [568, 125] width 163 height 27
type input "**********"
click at [565, 461] on button "Надіслати" at bounding box center [571, 463] width 46 height 25
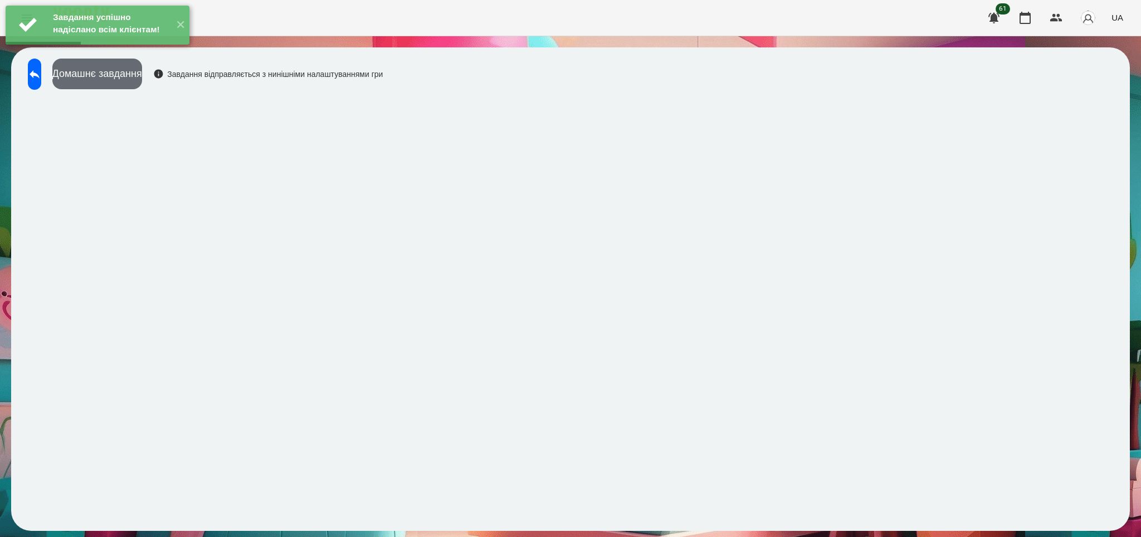
click at [142, 77] on button "Домашнє завдання" at bounding box center [97, 74] width 90 height 31
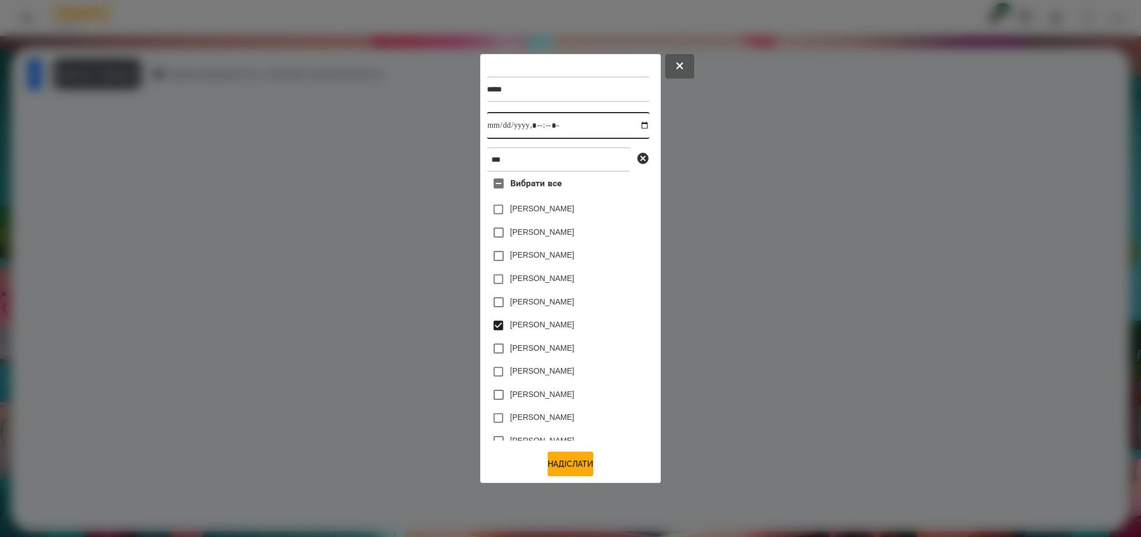
click at [635, 124] on input "datetime-local" at bounding box center [568, 125] width 163 height 27
type input "**********"
click at [565, 468] on button "Надіслати" at bounding box center [571, 463] width 46 height 25
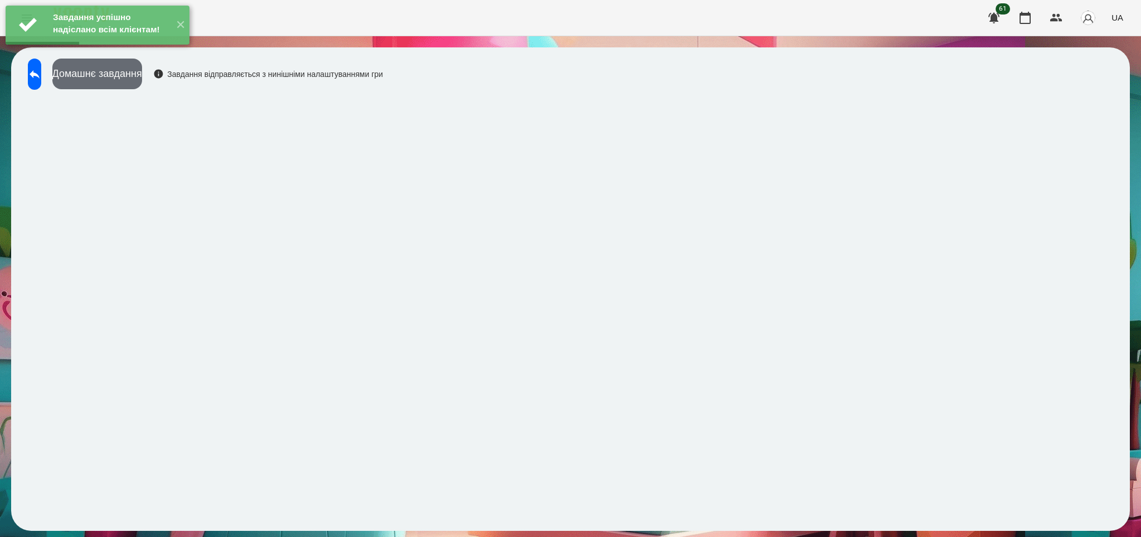
click at [142, 77] on button "Домашнє завдання" at bounding box center [97, 74] width 90 height 31
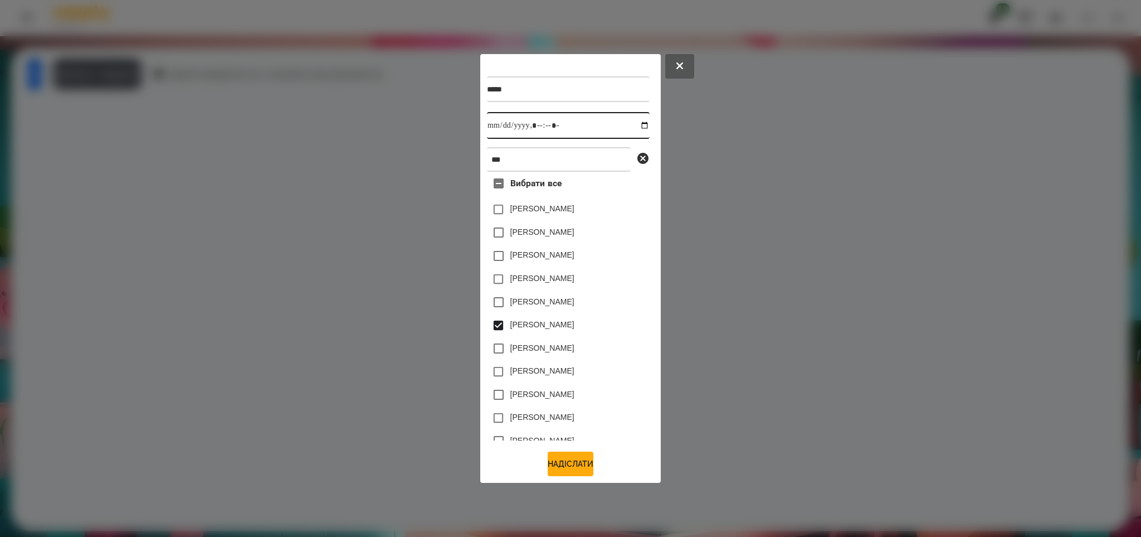
click at [633, 127] on input "datetime-local" at bounding box center [568, 125] width 163 height 27
type input "**********"
click at [582, 463] on button "Надіслати" at bounding box center [571, 463] width 46 height 25
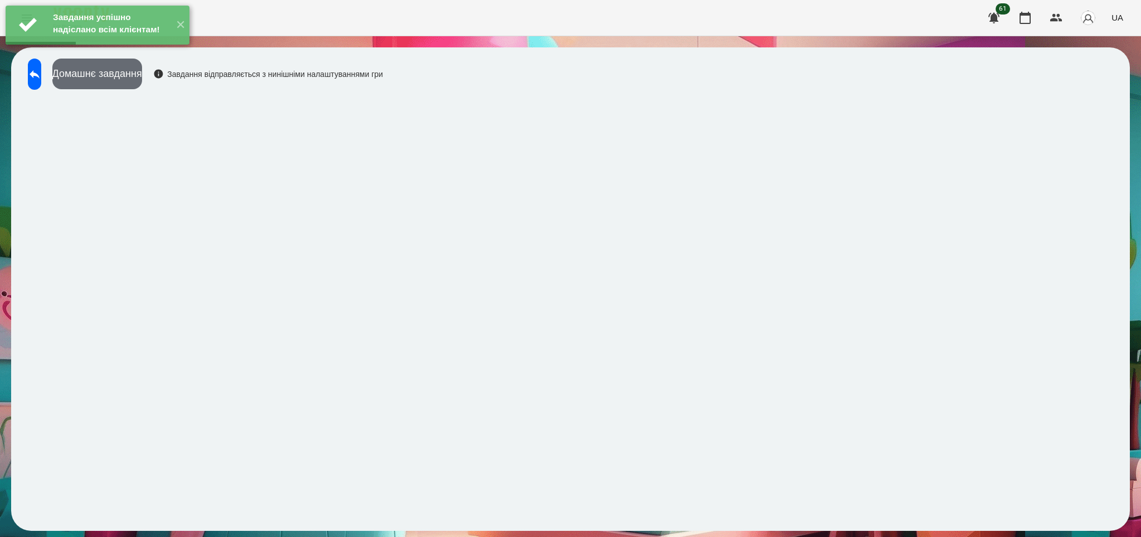
click at [142, 76] on button "Домашнє завдання" at bounding box center [97, 74] width 90 height 31
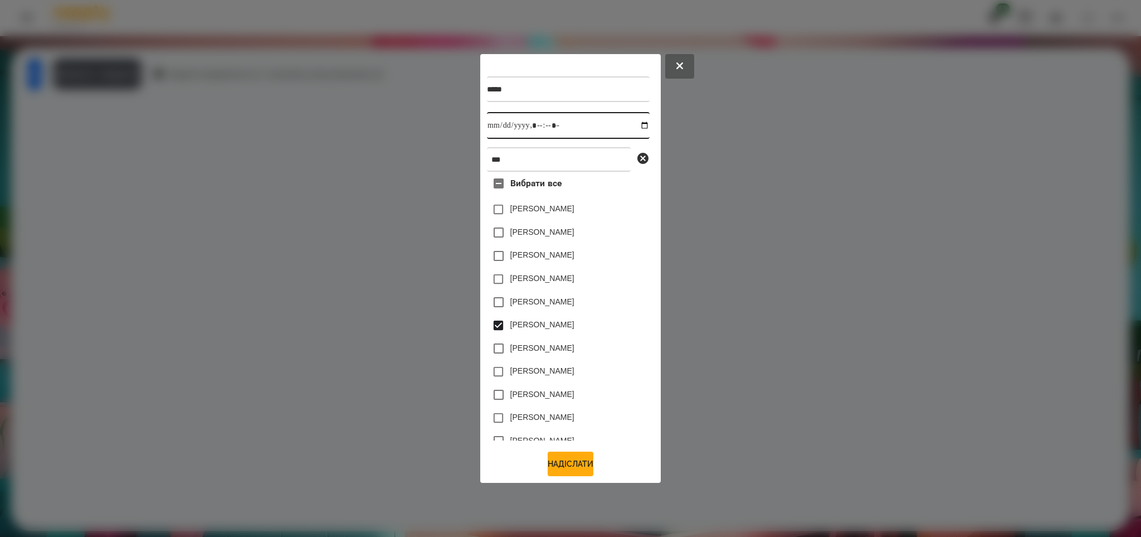
click at [634, 124] on input "datetime-local" at bounding box center [568, 125] width 163 height 27
type input "**********"
click at [557, 466] on button "Надіслати" at bounding box center [571, 463] width 46 height 25
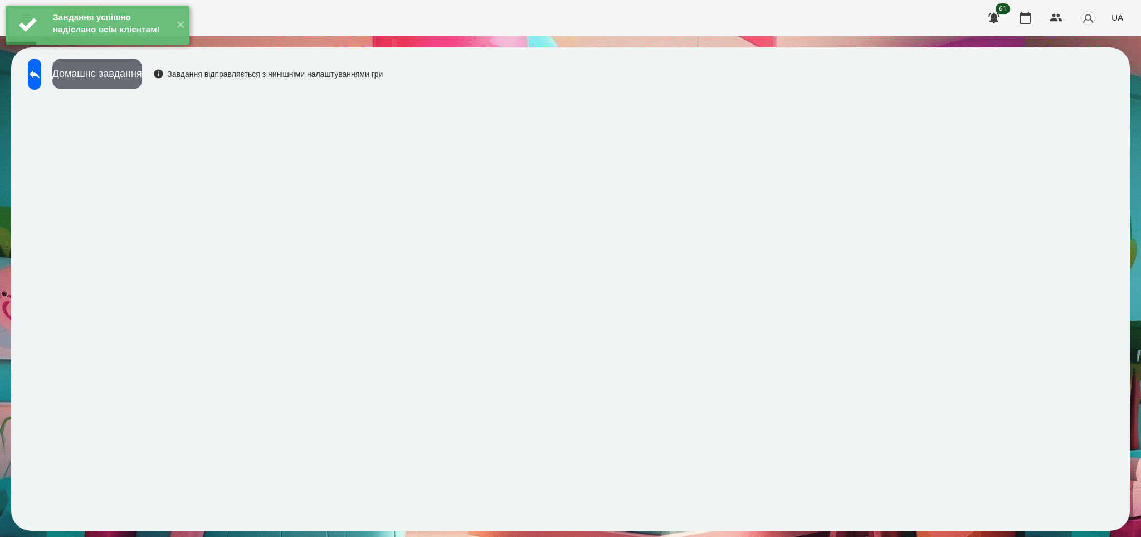
click at [142, 71] on button "Домашнє завдання" at bounding box center [97, 74] width 90 height 31
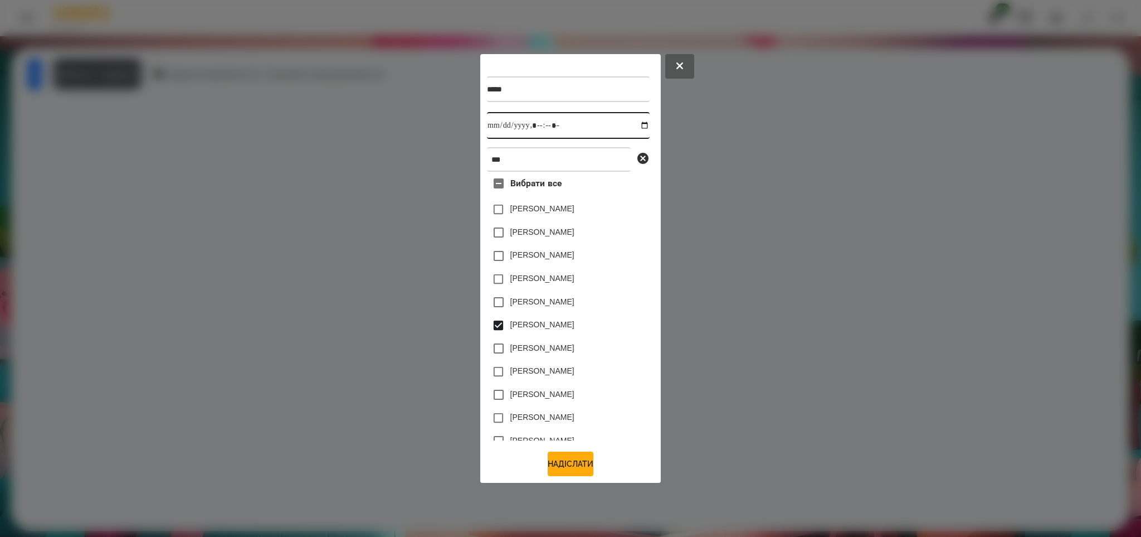
click at [633, 124] on input "datetime-local" at bounding box center [568, 125] width 163 height 27
type input "**********"
click at [557, 465] on button "Надіслати" at bounding box center [571, 463] width 46 height 25
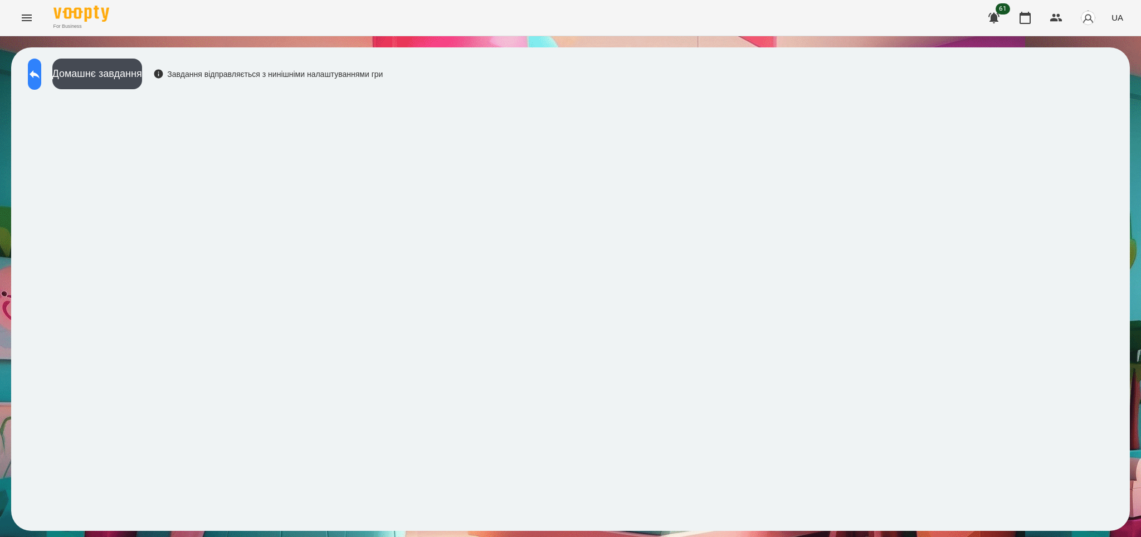
click at [40, 73] on icon at bounding box center [35, 74] width 10 height 8
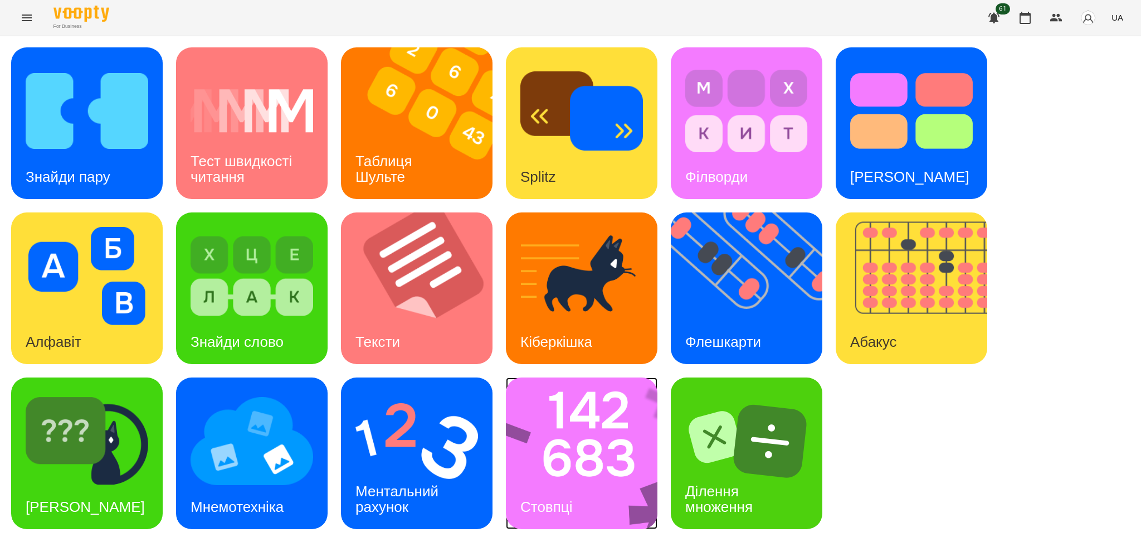
click at [576, 473] on img at bounding box center [589, 453] width 166 height 152
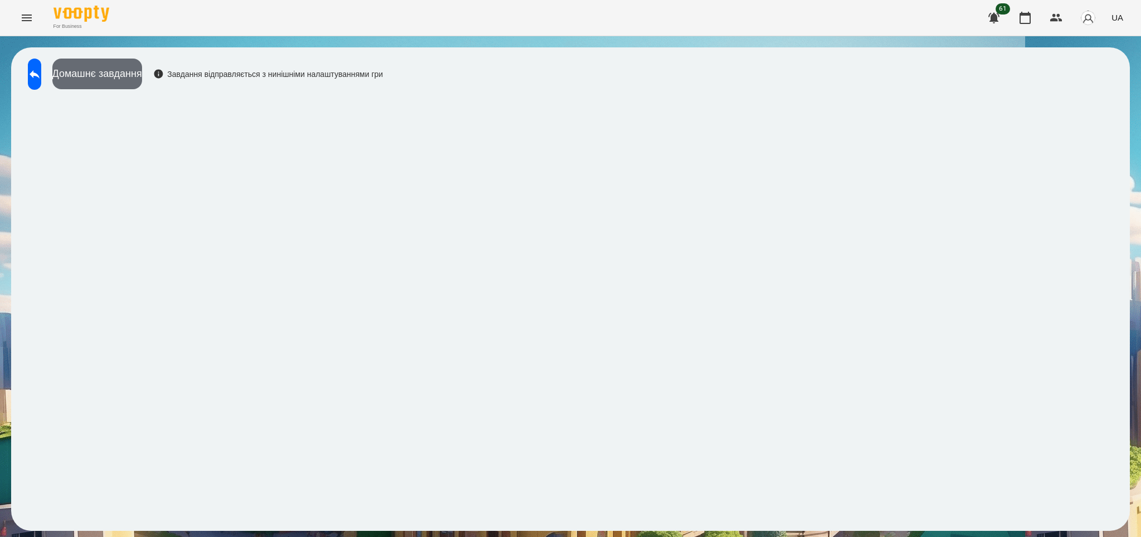
click at [142, 79] on button "Домашнє завдання" at bounding box center [97, 74] width 90 height 31
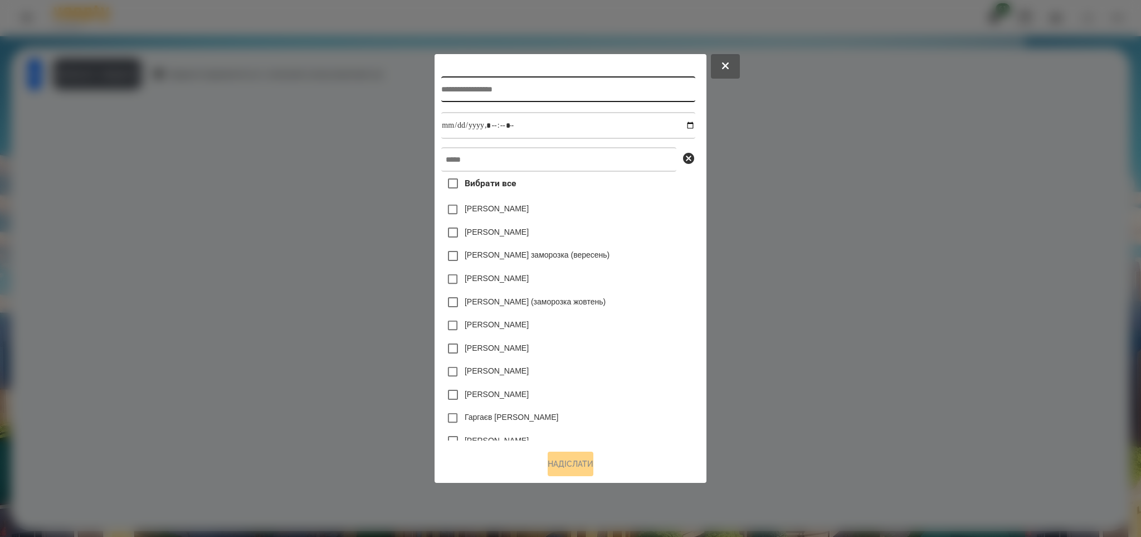
click at [441, 87] on input "text" at bounding box center [568, 89] width 254 height 26
type input "*******"
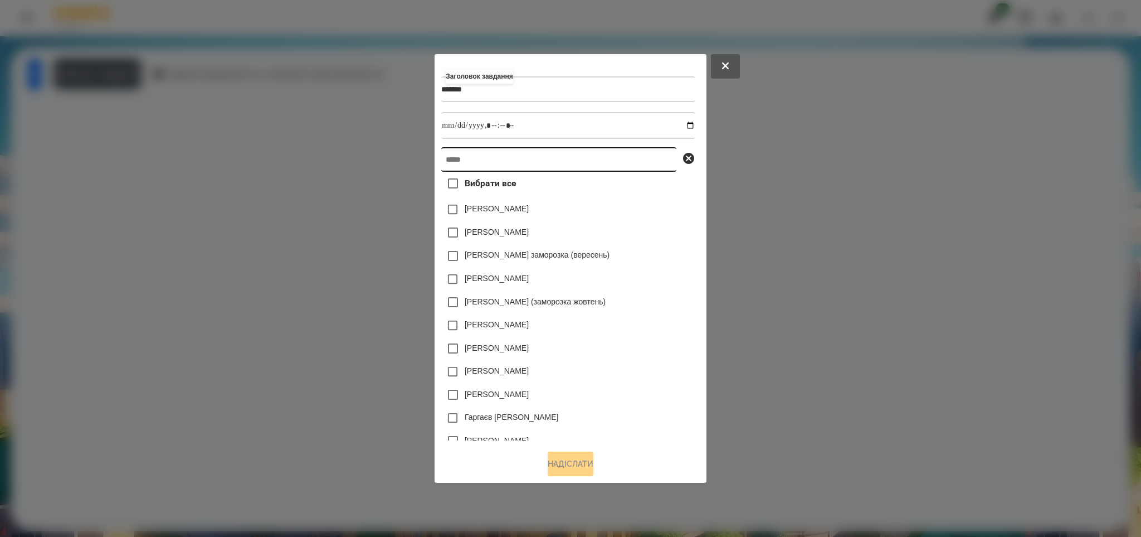
click at [441, 158] on input "text" at bounding box center [558, 159] width 235 height 25
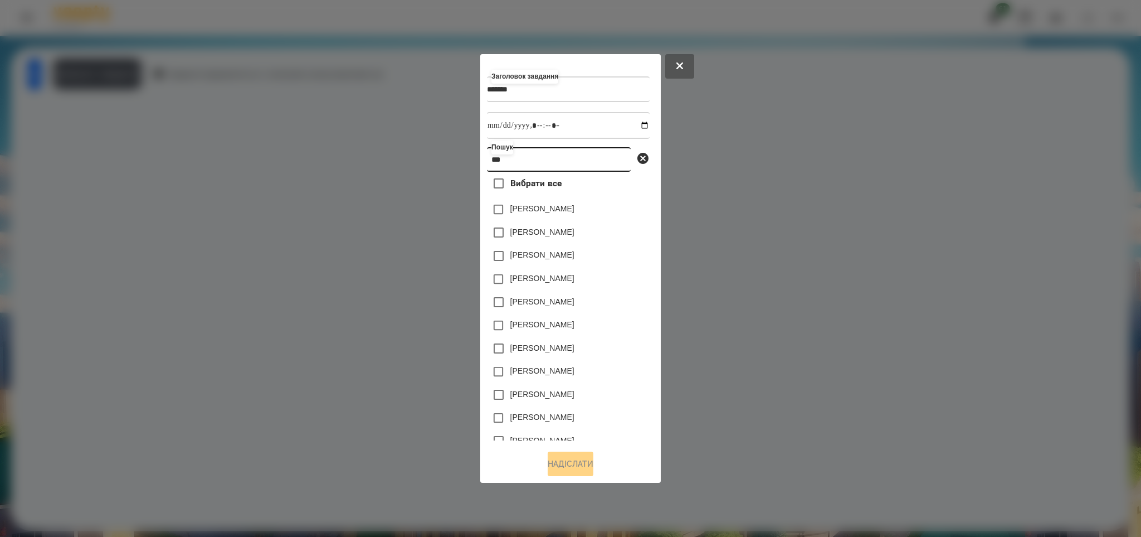
type input "***"
click at [635, 124] on input "datetime-local" at bounding box center [568, 125] width 163 height 27
type input "**********"
click at [551, 464] on button "Надіслати" at bounding box center [571, 463] width 46 height 25
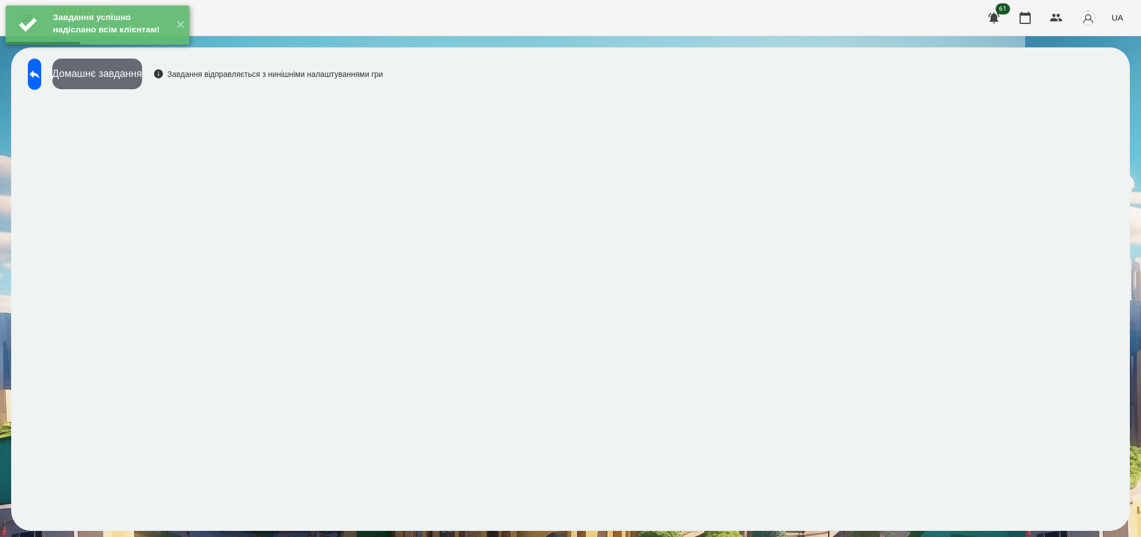
click at [142, 77] on button "Домашнє завдання" at bounding box center [97, 74] width 90 height 31
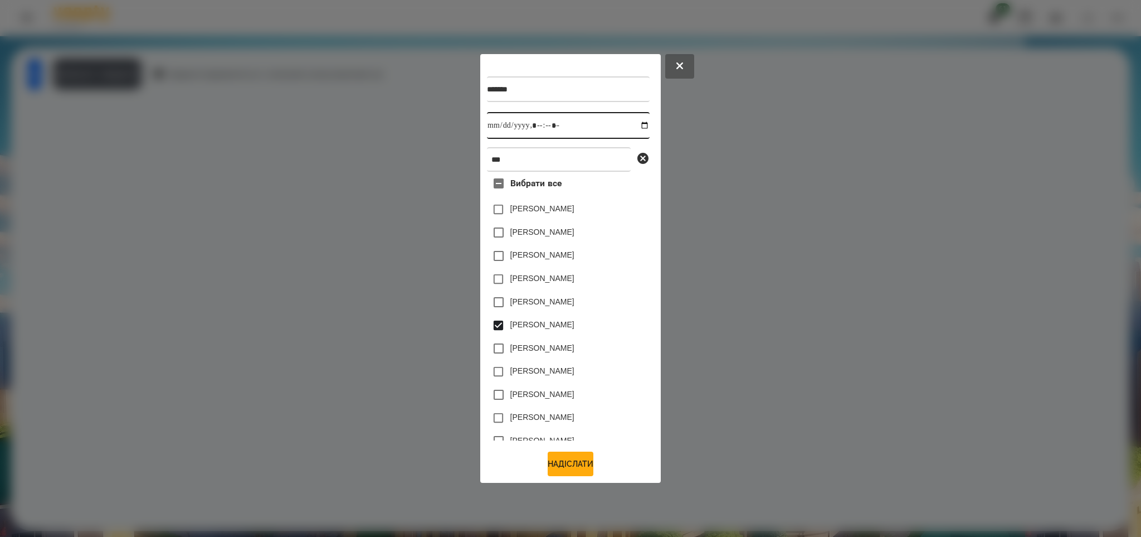
click at [632, 127] on input "datetime-local" at bounding box center [568, 125] width 163 height 27
type input "**********"
click at [558, 464] on button "Надіслати" at bounding box center [571, 463] width 46 height 25
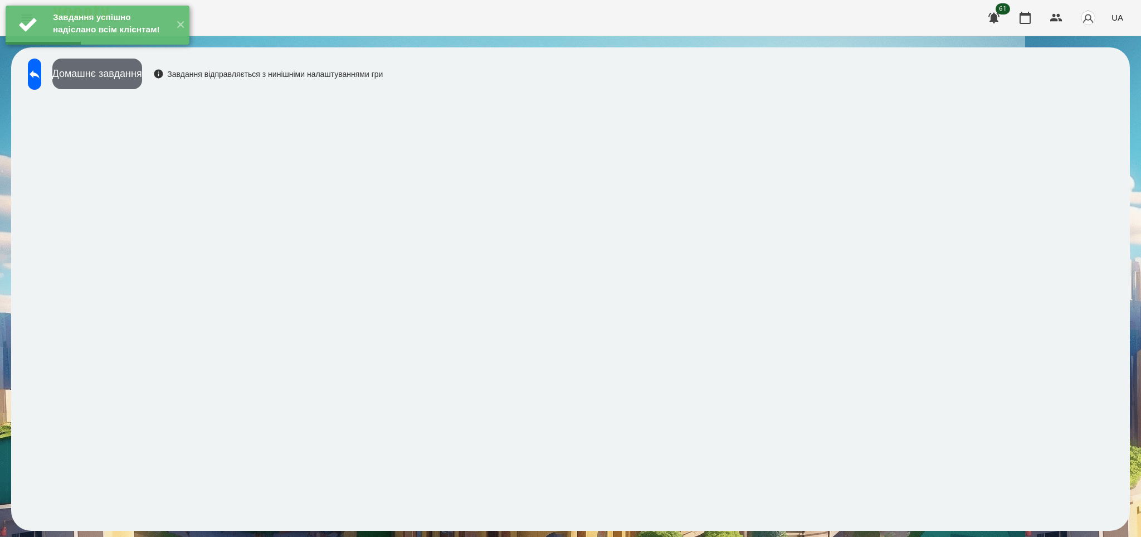
click at [142, 70] on button "Домашнє завдання" at bounding box center [97, 74] width 90 height 31
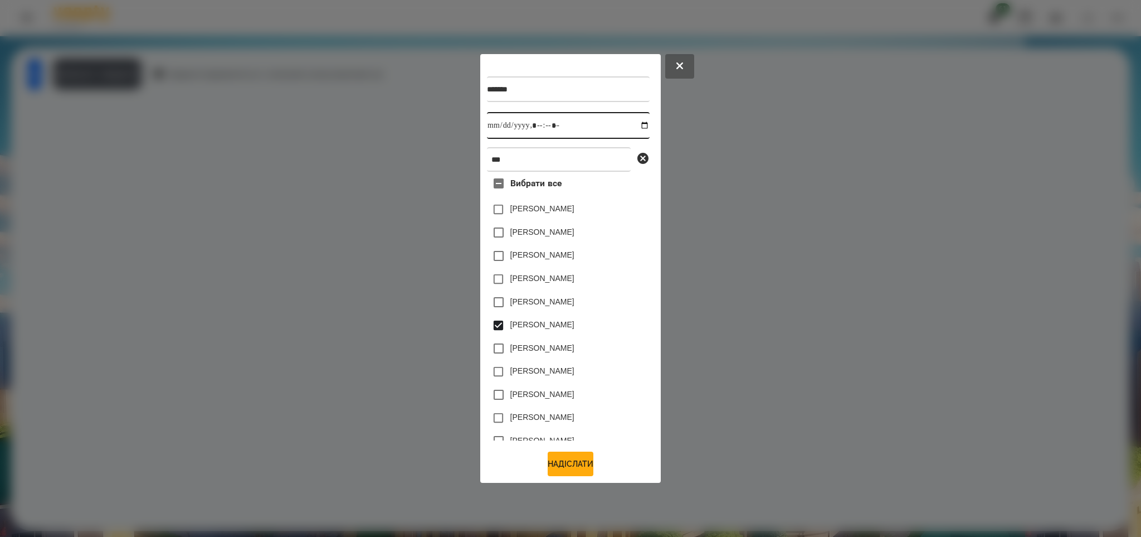
click at [634, 127] on input "datetime-local" at bounding box center [568, 125] width 163 height 27
type input "**********"
click at [562, 469] on button "Надіслати" at bounding box center [571, 463] width 46 height 25
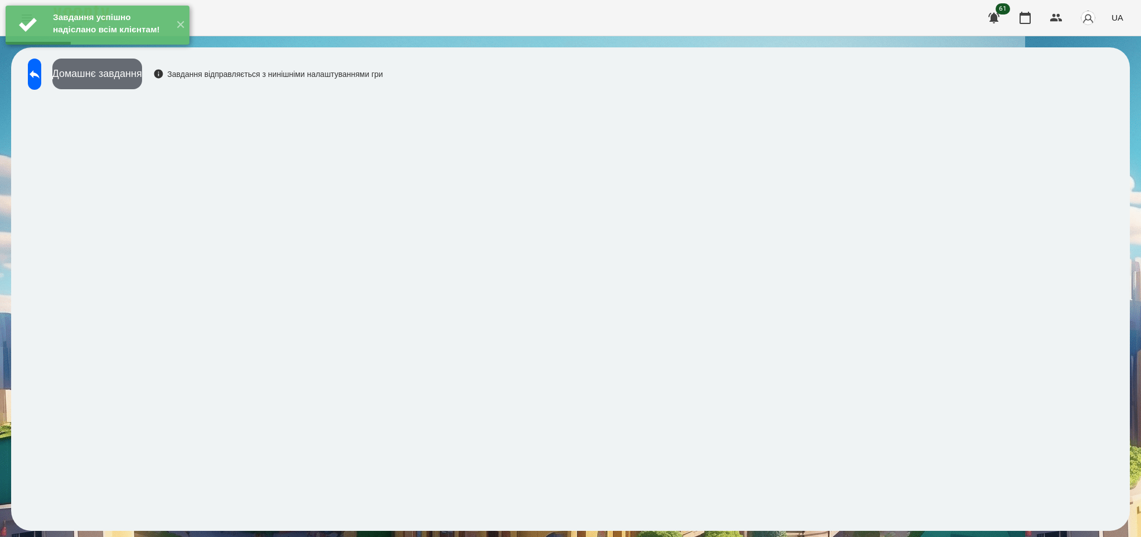
click at [142, 74] on button "Домашнє завдання" at bounding box center [97, 74] width 90 height 31
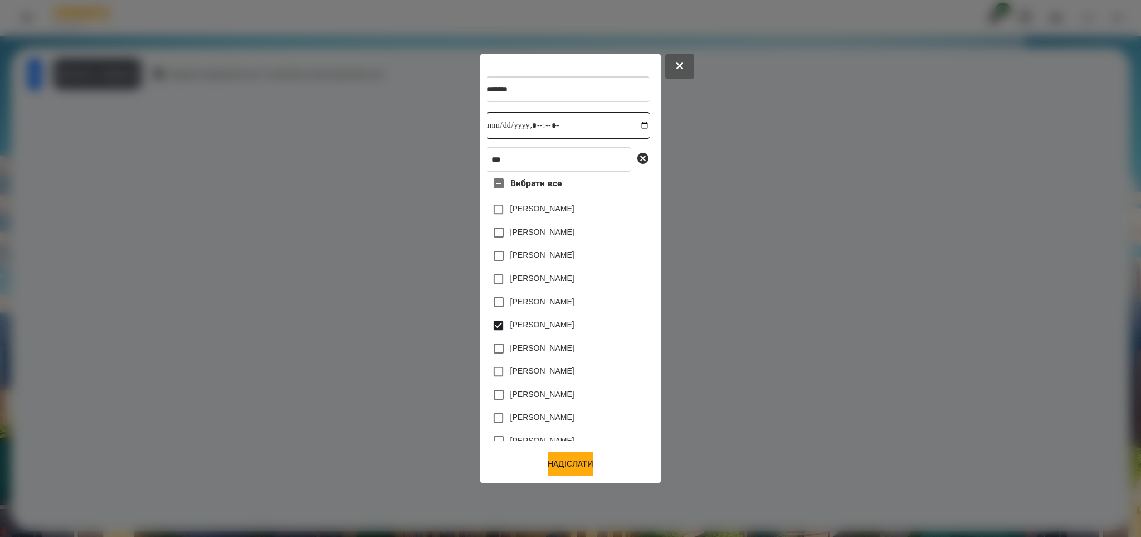
click at [632, 125] on input "datetime-local" at bounding box center [568, 125] width 163 height 27
type input "**********"
click at [559, 467] on button "Надіслати" at bounding box center [571, 463] width 46 height 25
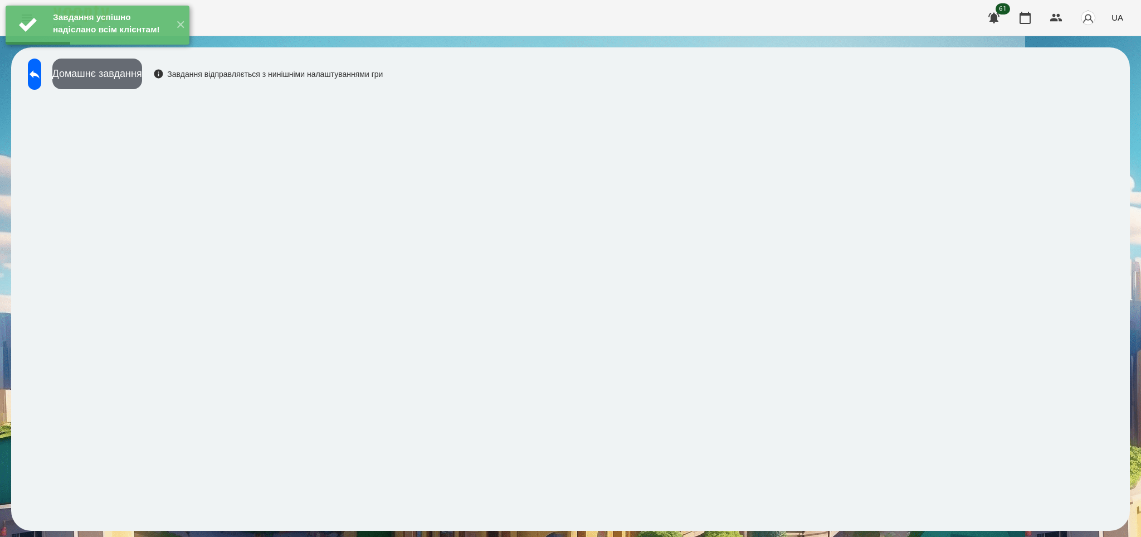
click at [142, 76] on button "Домашнє завдання" at bounding box center [97, 74] width 90 height 31
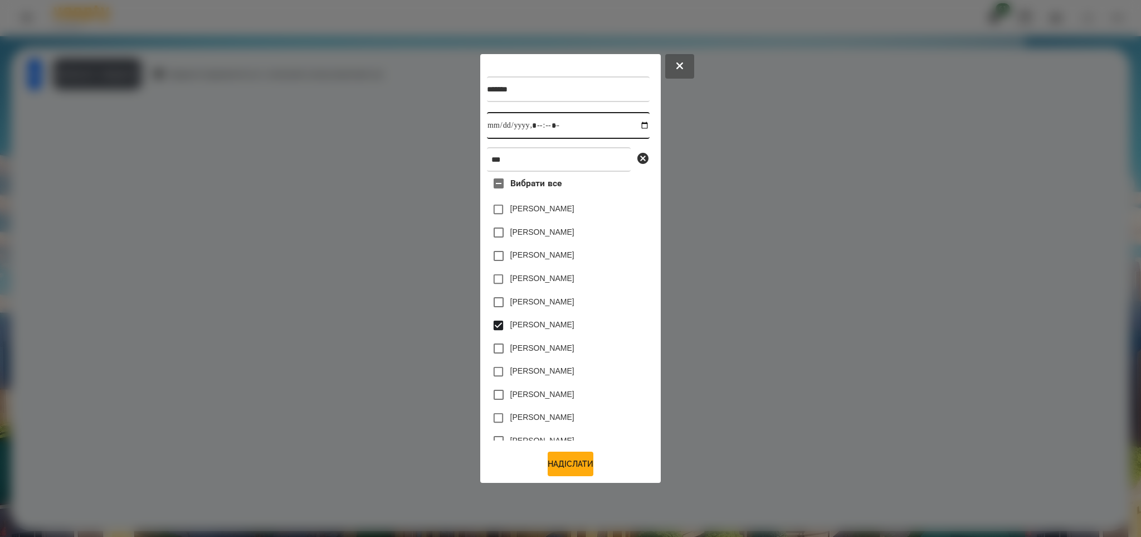
click at [634, 125] on input "datetime-local" at bounding box center [568, 125] width 163 height 27
type input "**********"
click at [555, 460] on button "Надіслати" at bounding box center [571, 463] width 46 height 25
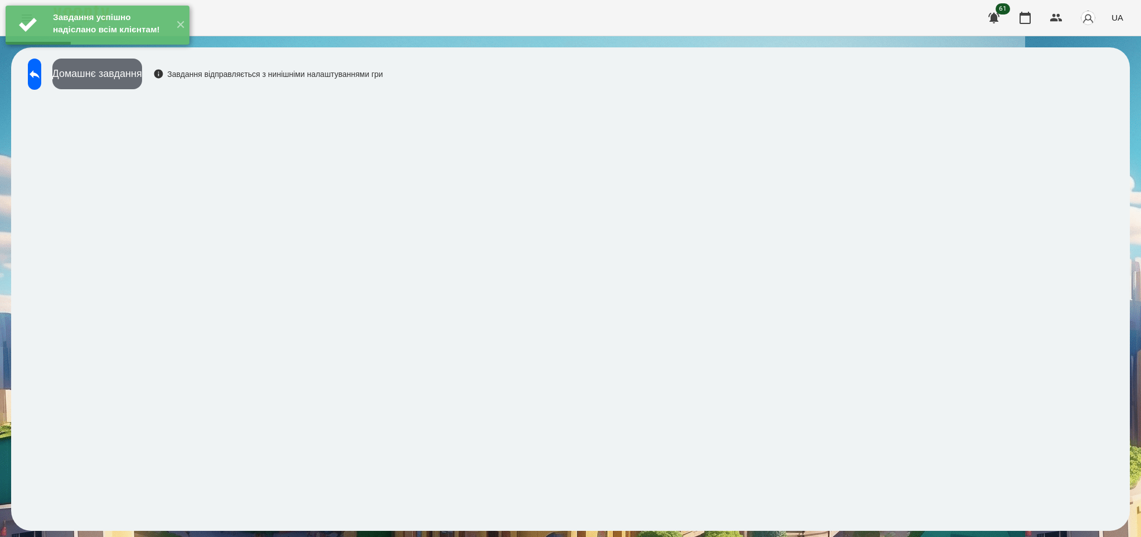
click at [142, 72] on button "Домашнє завдання" at bounding box center [97, 74] width 90 height 31
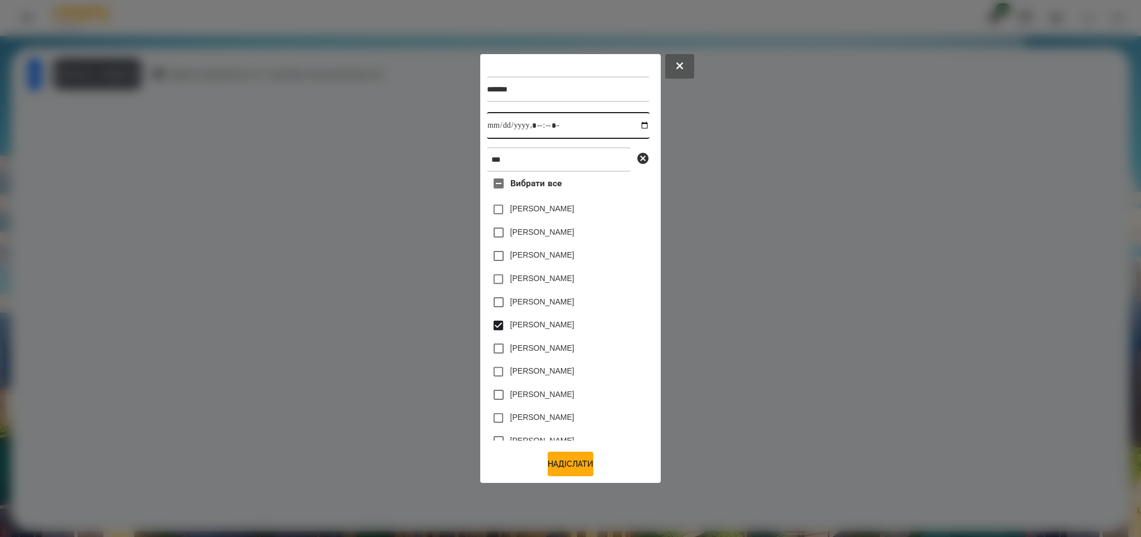
click at [634, 125] on input "datetime-local" at bounding box center [568, 125] width 163 height 27
type input "**********"
click at [554, 463] on button "Надіслати" at bounding box center [571, 463] width 46 height 25
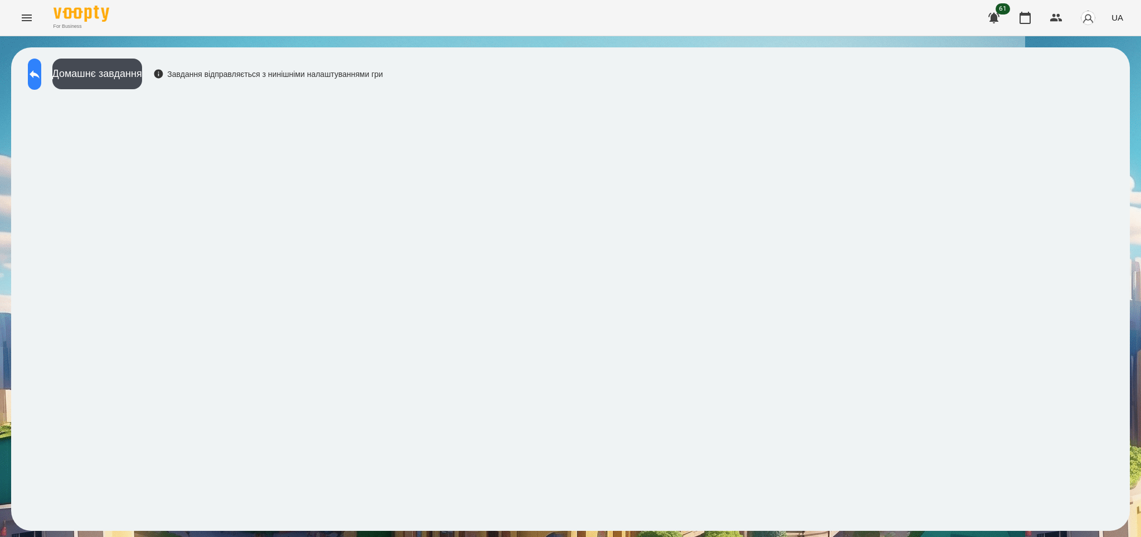
click at [40, 73] on icon at bounding box center [35, 74] width 10 height 8
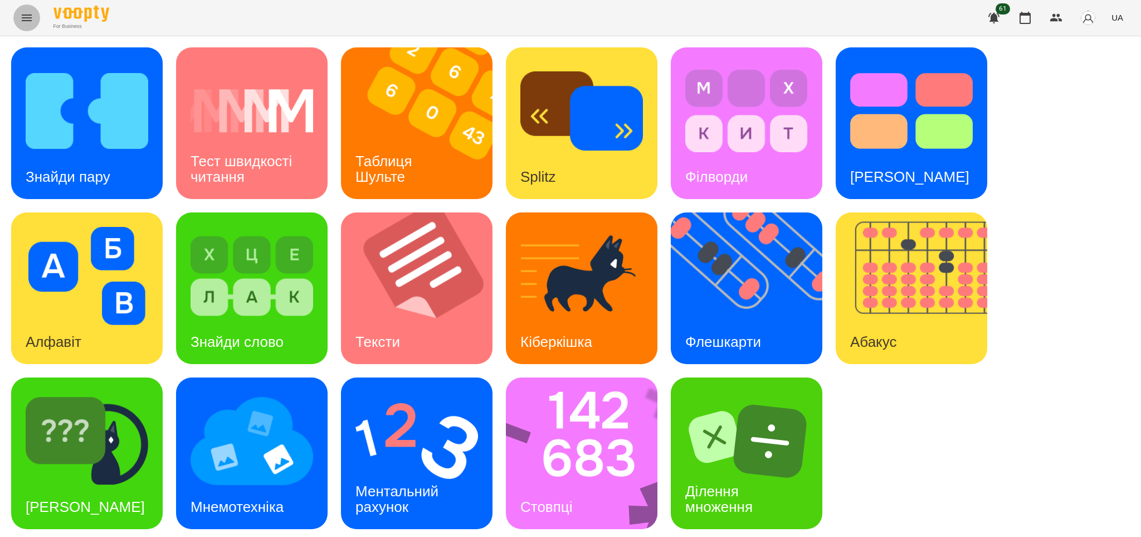
click at [27, 16] on icon "Menu" at bounding box center [26, 17] width 13 height 13
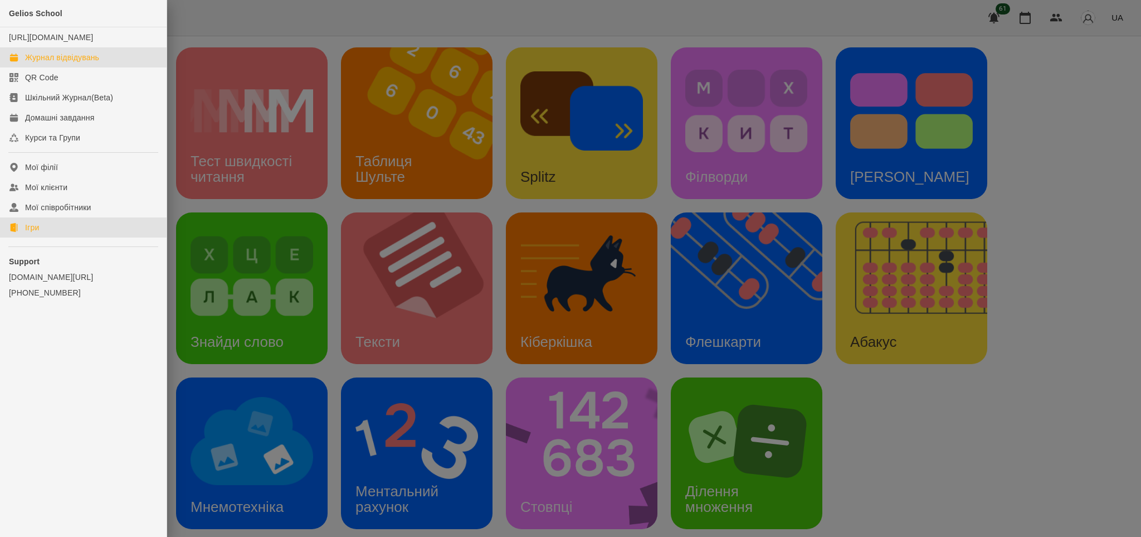
click at [51, 63] on div "Журнал відвідувань" at bounding box center [62, 57] width 74 height 11
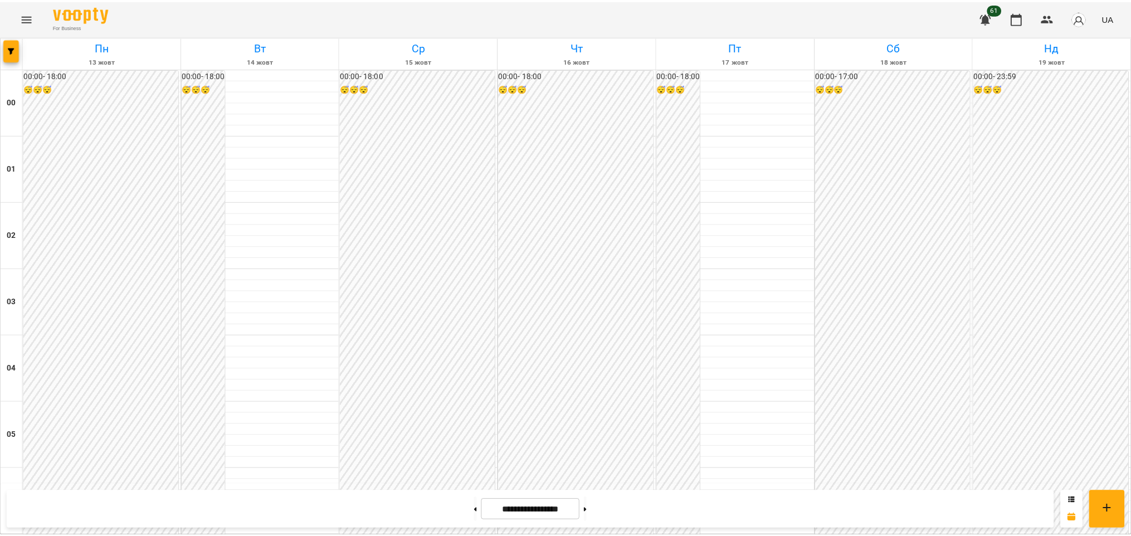
scroll to position [1185, 0]
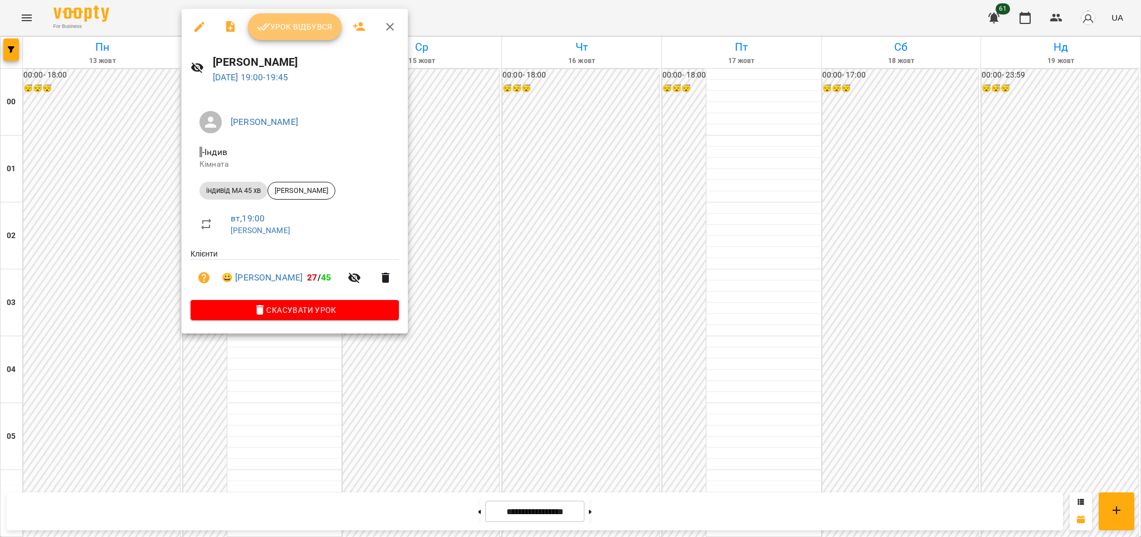
click at [310, 27] on span "Урок відбувся" at bounding box center [295, 26] width 76 height 13
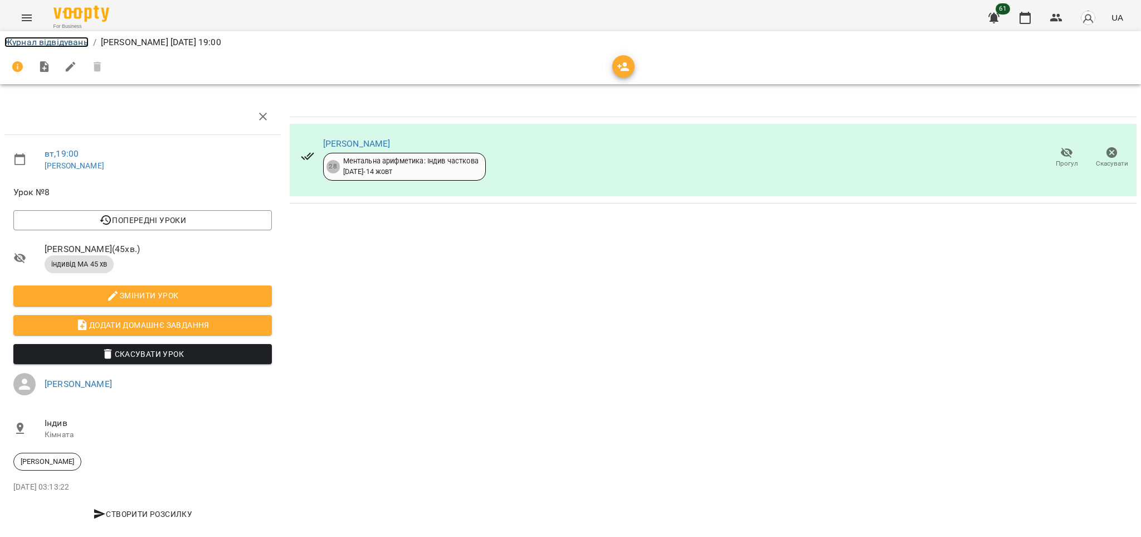
click at [45, 41] on link "Журнал відвідувань" at bounding box center [46, 42] width 84 height 11
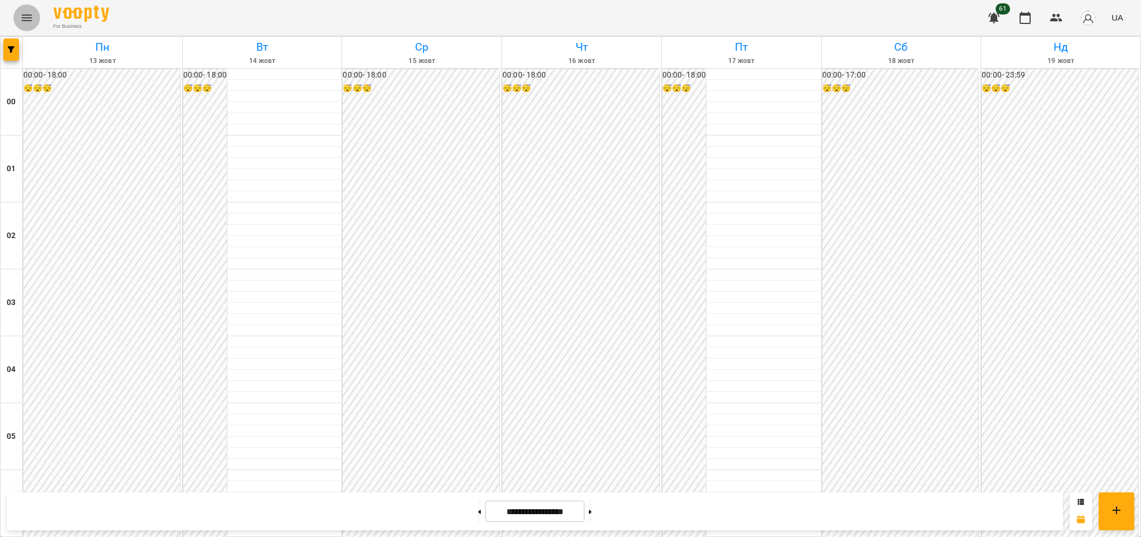
click at [23, 17] on icon "Menu" at bounding box center [26, 17] width 13 height 13
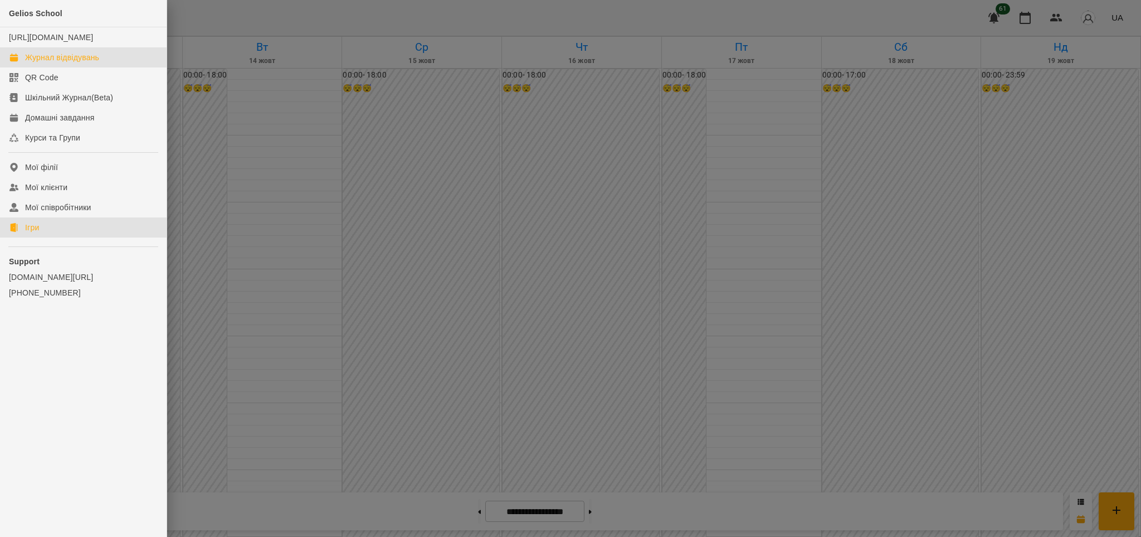
click at [40, 232] on link "Ігри" at bounding box center [83, 227] width 167 height 20
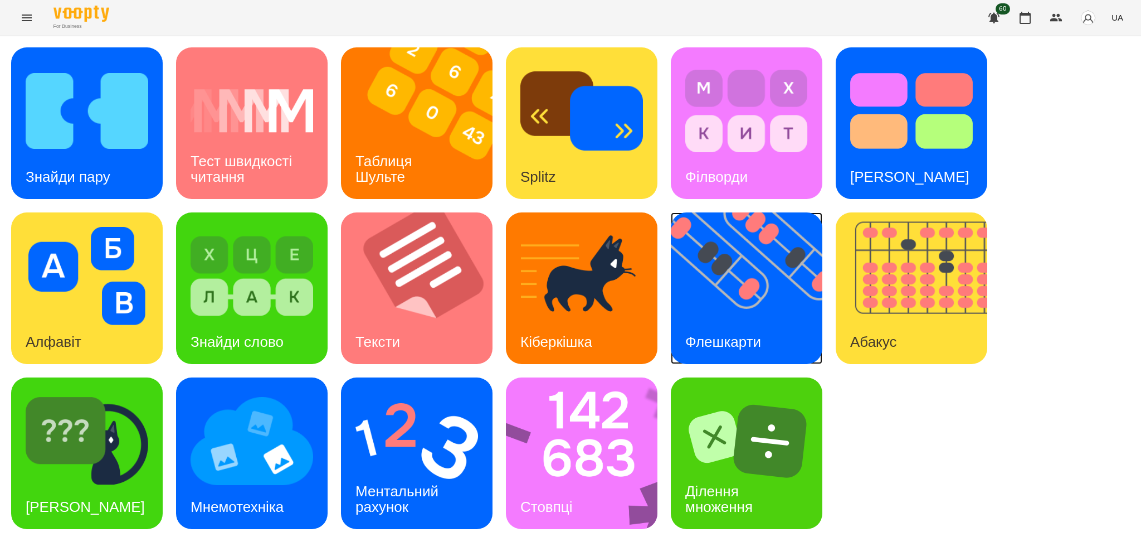
click at [701, 311] on img at bounding box center [754, 288] width 166 height 152
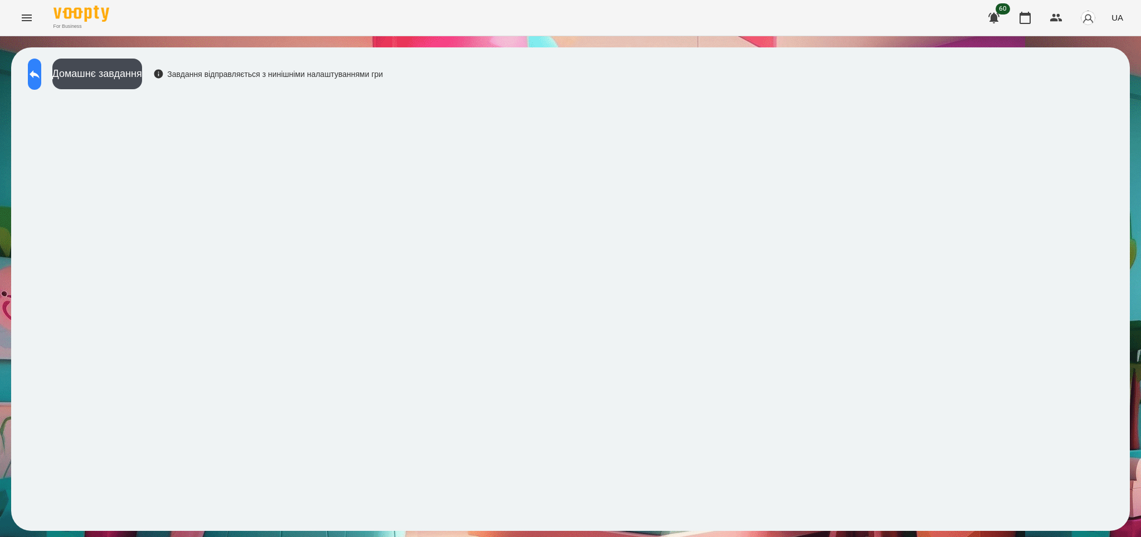
click at [40, 74] on icon at bounding box center [35, 74] width 10 height 8
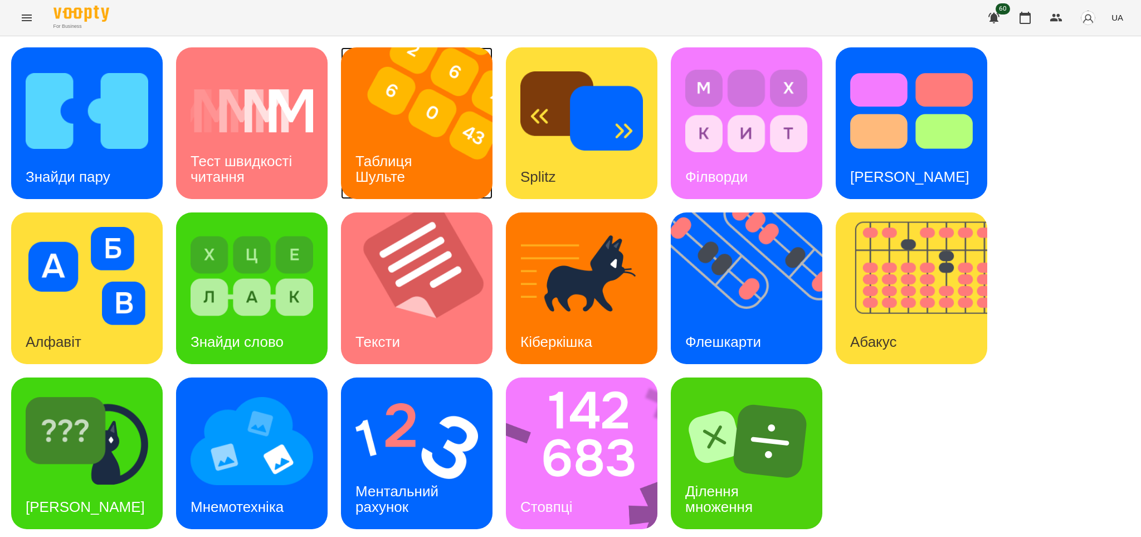
click at [387, 157] on h3 "Таблиця Шульте" at bounding box center [386, 169] width 61 height 32
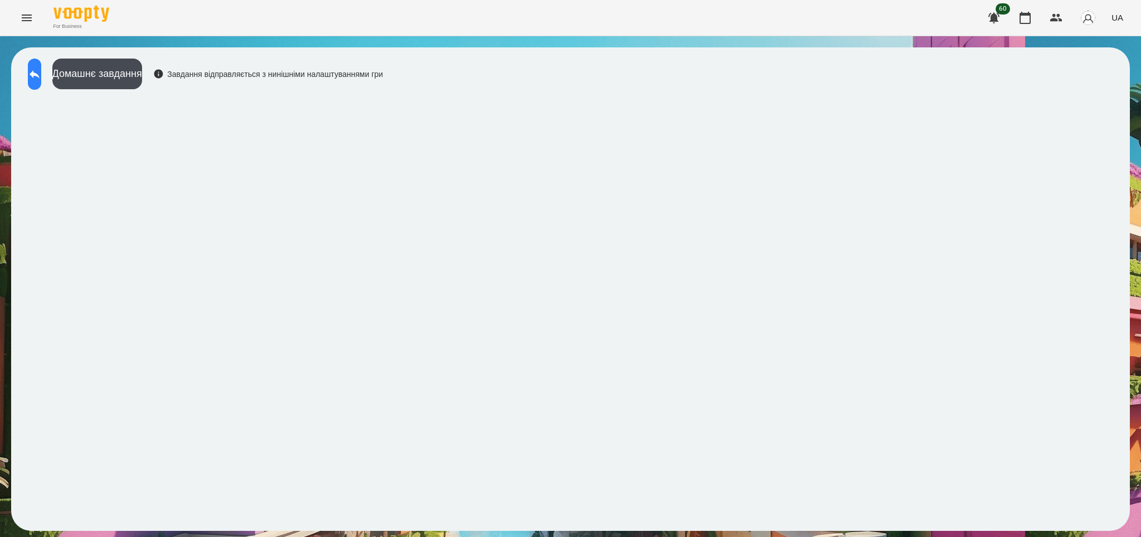
click at [41, 72] on icon at bounding box center [34, 73] width 13 height 13
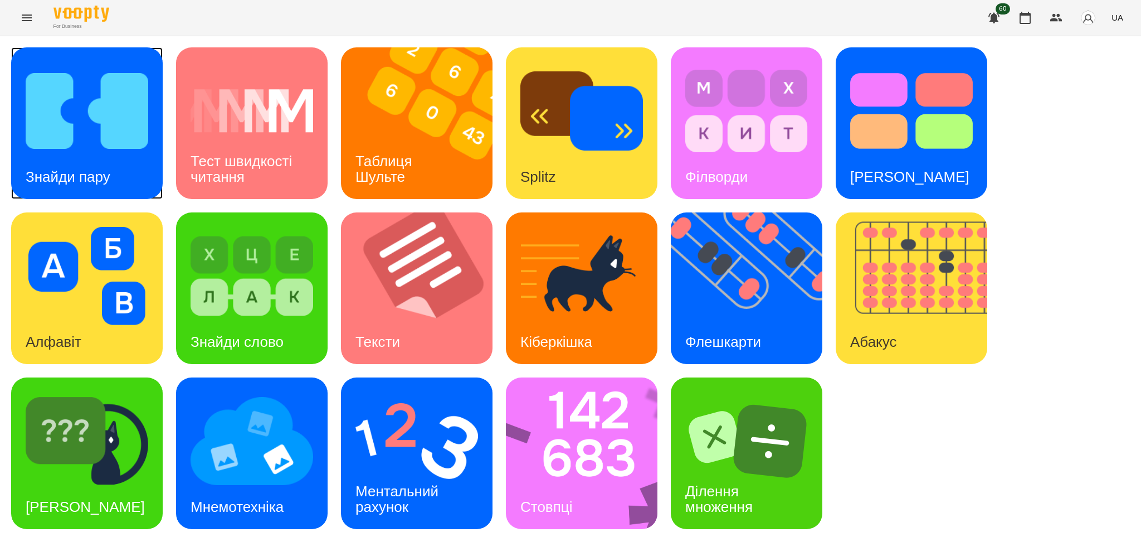
click at [75, 143] on img at bounding box center [87, 111] width 123 height 98
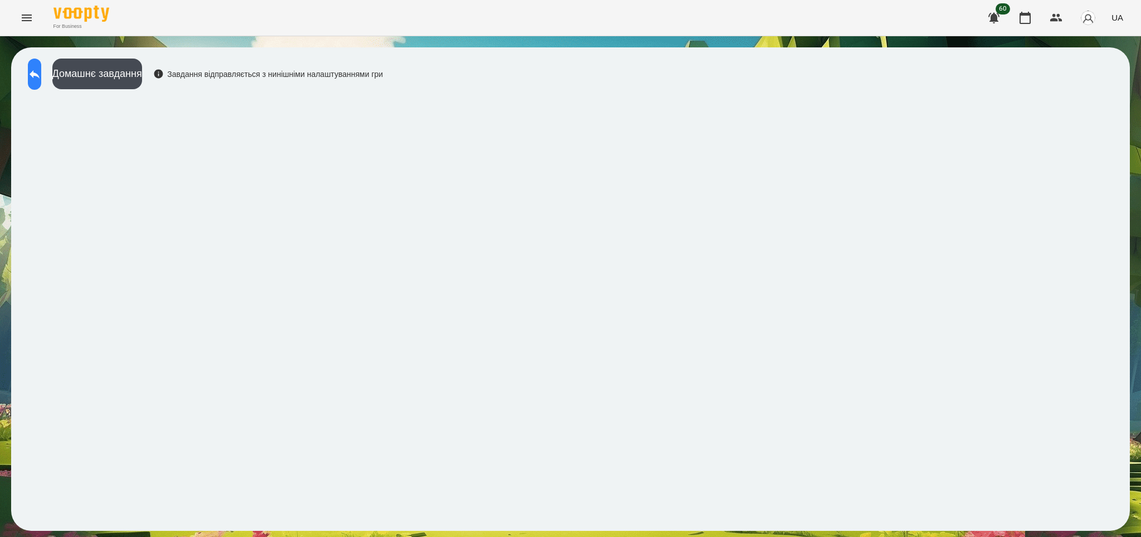
click at [41, 72] on icon at bounding box center [34, 73] width 13 height 13
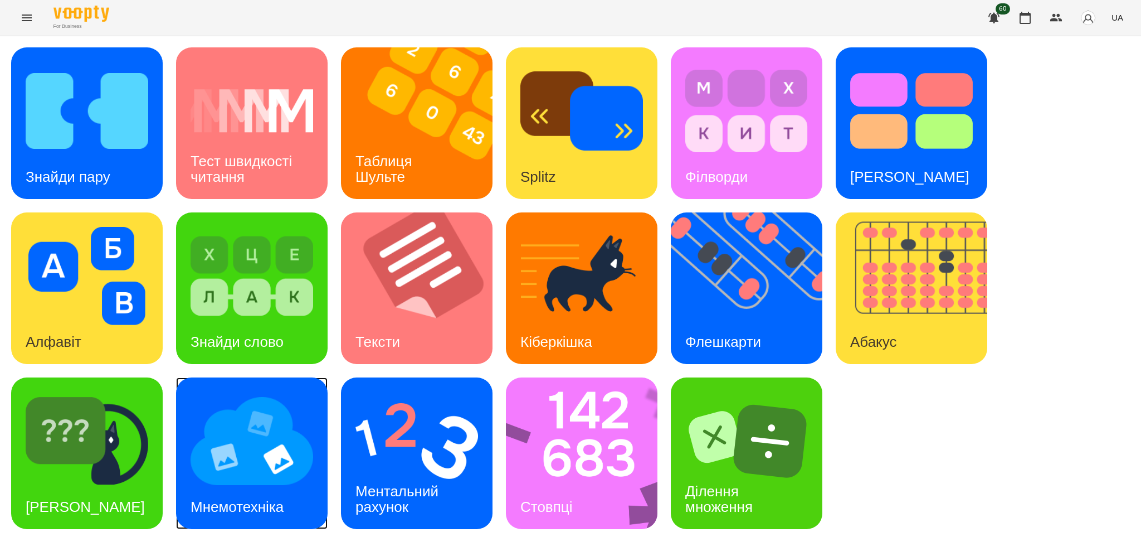
click at [272, 475] on img at bounding box center [252, 441] width 123 height 98
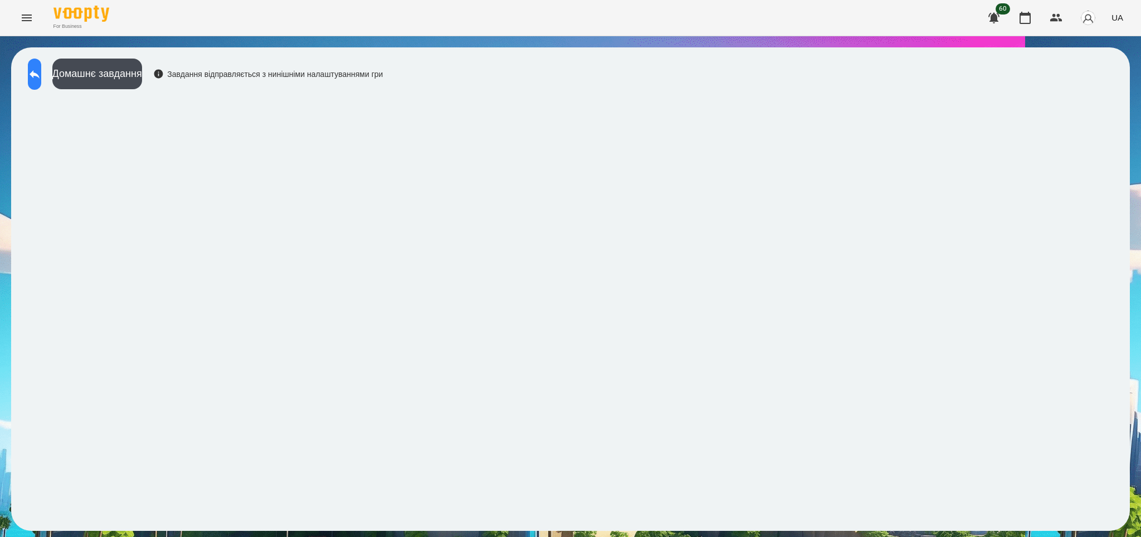
click at [41, 76] on icon at bounding box center [34, 73] width 13 height 13
